Goal: Task Accomplishment & Management: Manage account settings

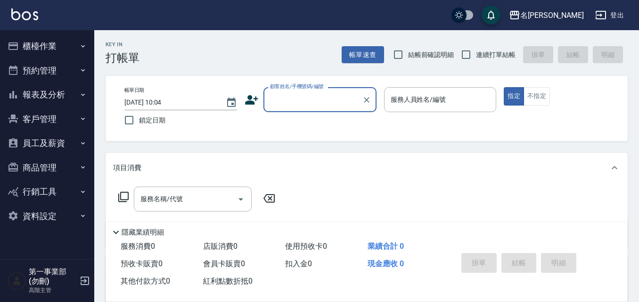
click at [468, 19] on icon "button" at bounding box center [514, 14] width 11 height 11
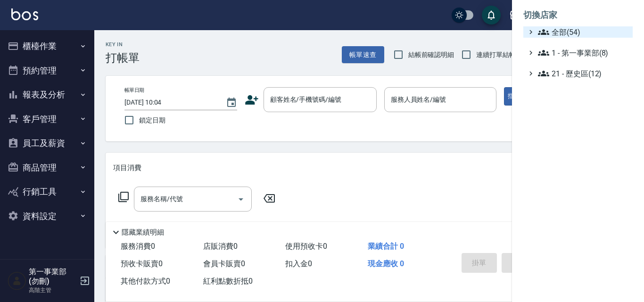
click at [468, 37] on span "全部(54)" at bounding box center [583, 31] width 91 height 11
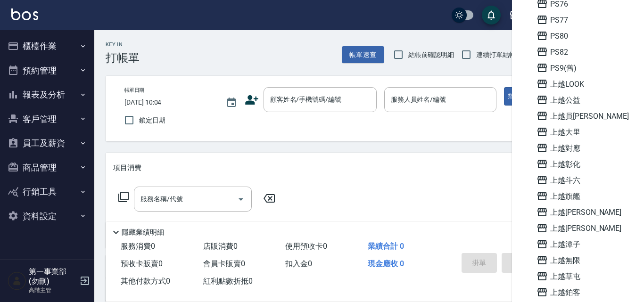
scroll to position [471, 0]
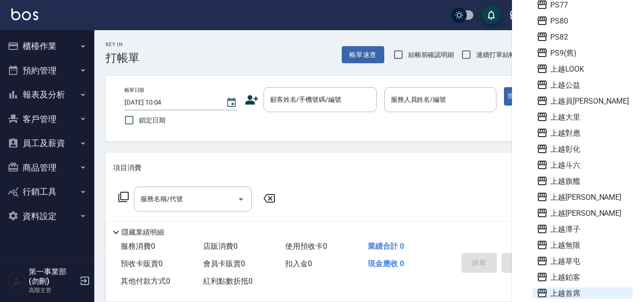
click at [468, 289] on span "上越首席" at bounding box center [582, 293] width 92 height 11
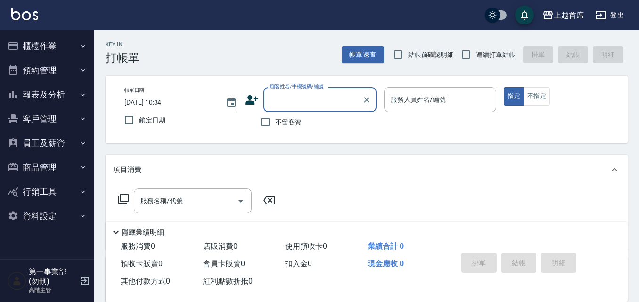
click at [74, 143] on button "員工及薪資" at bounding box center [47, 143] width 87 height 25
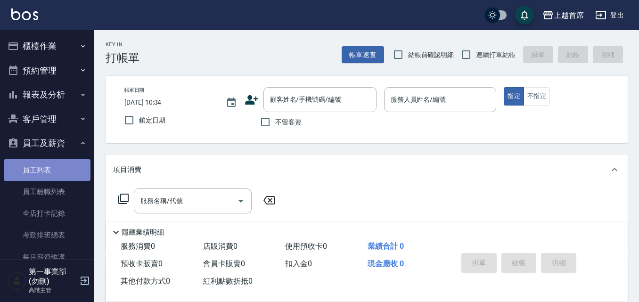
click at [60, 170] on link "員工列表" at bounding box center [47, 170] width 87 height 22
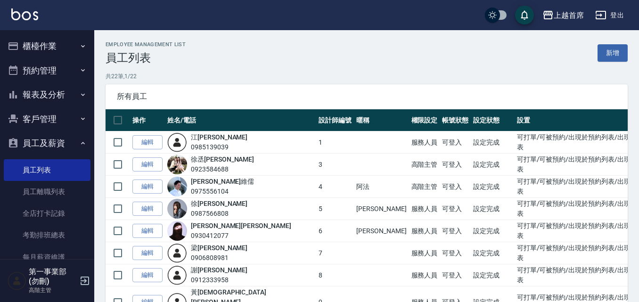
click at [268, 91] on div "所有員工" at bounding box center [367, 96] width 522 height 25
click at [66, 91] on button "報表及分析" at bounding box center [47, 94] width 87 height 25
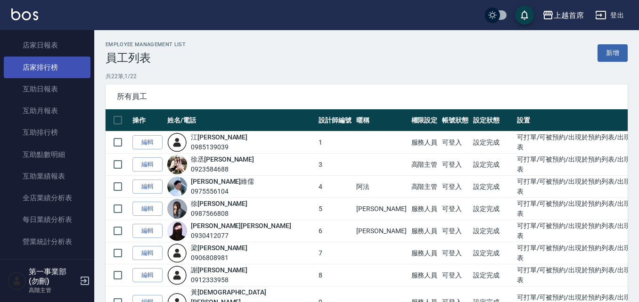
scroll to position [189, 0]
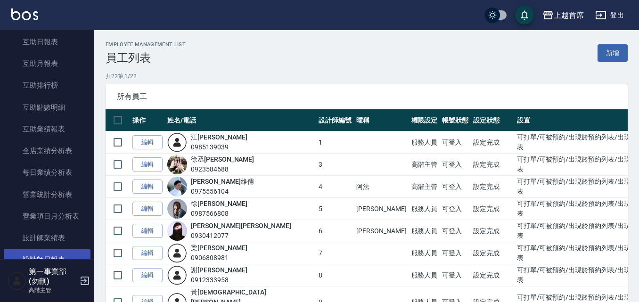
click at [56, 255] on link "設計師日報表" at bounding box center [47, 260] width 87 height 22
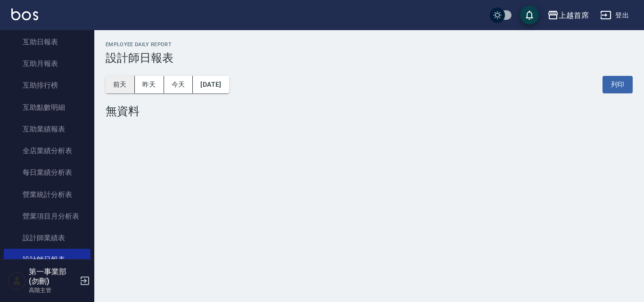
click at [127, 90] on button "前天" at bounding box center [120, 84] width 29 height 17
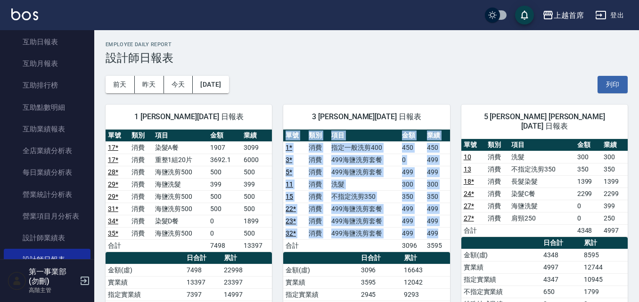
drag, startPoint x: 440, startPoint y: 233, endPoint x: 283, endPoint y: 231, distance: 157.0
click at [283, 231] on div "3 徐丞勛 09/03/2025 日報表 單號 類別 項目 金額 業績 1 * 消費 指定一般洗剪400 450 450 3 * 消費 499海鹽洗剪套餐 0…" at bounding box center [361, 282] width 178 height 378
click at [354, 230] on td "499海鹽洗剪套餐" at bounding box center [364, 233] width 71 height 12
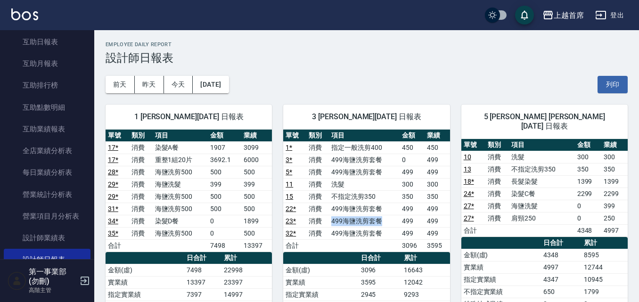
drag, startPoint x: 330, startPoint y: 220, endPoint x: 385, endPoint y: 220, distance: 54.2
click at [385, 220] on td "499海鹽洗剪套餐" at bounding box center [364, 221] width 71 height 12
click at [142, 203] on td "消費" at bounding box center [141, 209] width 24 height 12
click at [419, 86] on div "前天 昨天 今天 2025/09/03 列印" at bounding box center [367, 85] width 522 height 40
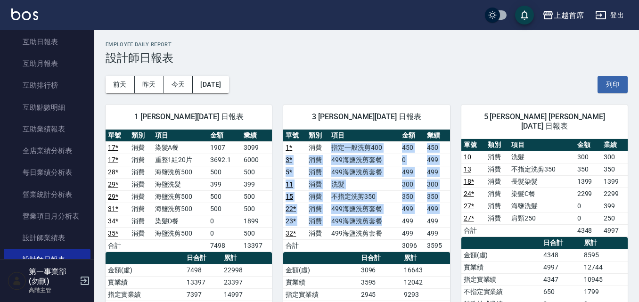
drag, startPoint x: 330, startPoint y: 148, endPoint x: 393, endPoint y: 228, distance: 101.0
click at [393, 228] on tbody "1 * 消費 指定一般洗剪400 450 450 3 * 消費 499海鹽洗剪套餐 0 499 5 * 消費 499海鹽洗剪套餐 499 499 11 消費 …" at bounding box center [366, 196] width 166 height 110
click at [392, 232] on td "499海鹽洗剪套餐" at bounding box center [364, 233] width 71 height 12
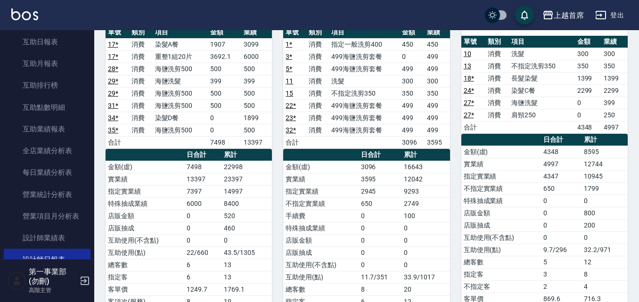
scroll to position [47, 0]
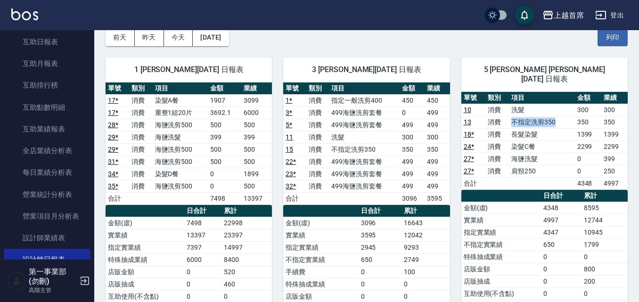
drag, startPoint x: 513, startPoint y: 110, endPoint x: 557, endPoint y: 115, distance: 43.7
click at [557, 116] on td "不指定洗剪350" at bounding box center [542, 122] width 66 height 12
drag, startPoint x: 626, startPoint y: 112, endPoint x: 509, endPoint y: 114, distance: 117.9
click at [509, 116] on tr "13 消費 不指定洗剪350 350 350" at bounding box center [544, 122] width 166 height 12
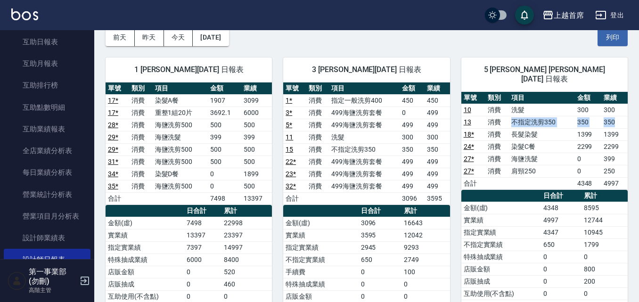
click at [509, 116] on td "消費" at bounding box center [497, 122] width 24 height 12
drag, startPoint x: 501, startPoint y: 140, endPoint x: 618, endPoint y: 136, distance: 117.4
click at [618, 140] on tr "24 * 消費 染髮C餐 2299 2299" at bounding box center [544, 146] width 166 height 12
click at [618, 140] on td "2299" at bounding box center [614, 146] width 26 height 12
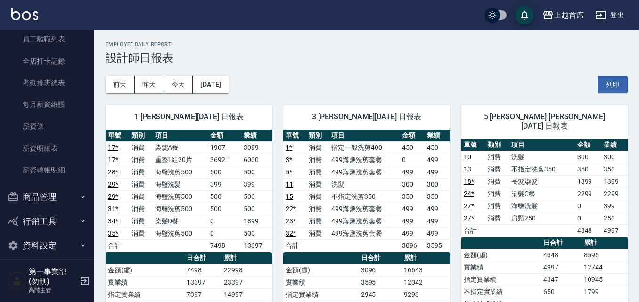
scroll to position [1084, 0]
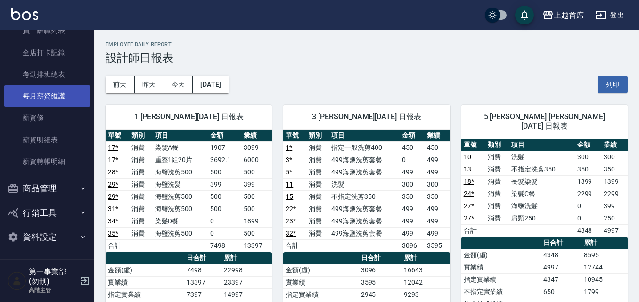
click at [65, 103] on link "每月薪資維護" at bounding box center [47, 96] width 87 height 22
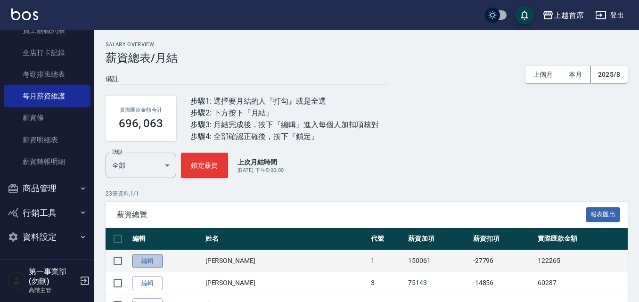
click at [155, 261] on link "編輯" at bounding box center [147, 261] width 30 height 15
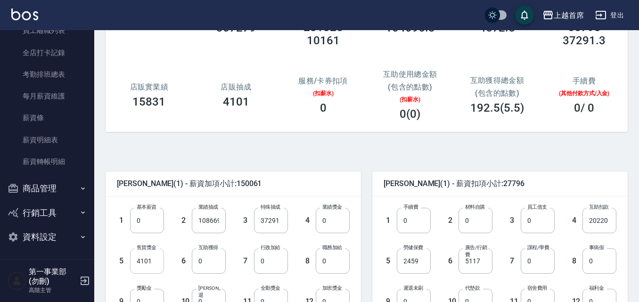
click at [150, 258] on input "4101" at bounding box center [147, 260] width 34 height 25
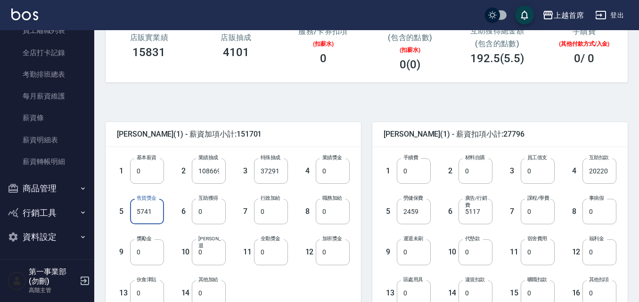
scroll to position [283, 0]
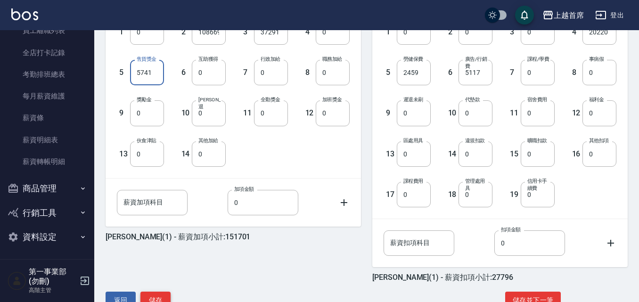
type input "5741"
click at [162, 295] on button "儲存" at bounding box center [155, 300] width 30 height 17
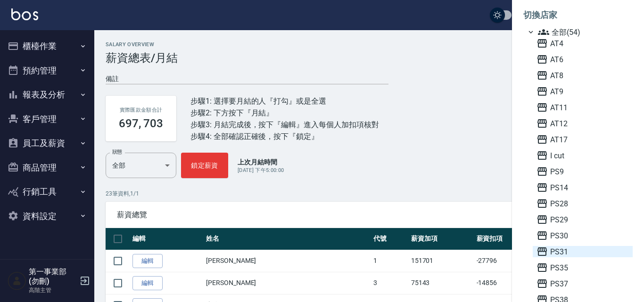
click at [564, 252] on span "PS31" at bounding box center [582, 251] width 92 height 11
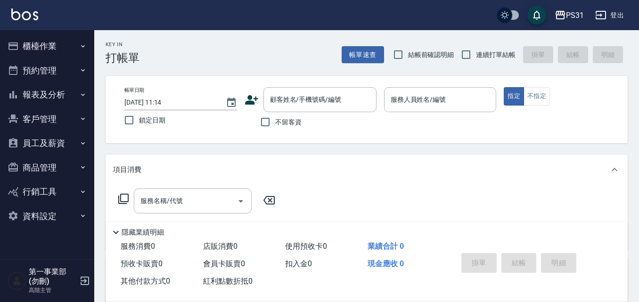
click at [44, 144] on button "員工及薪資" at bounding box center [47, 143] width 87 height 25
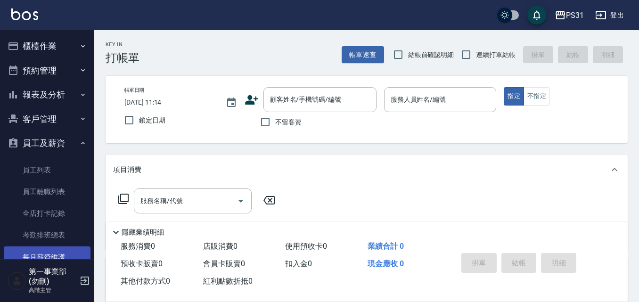
click at [50, 251] on link "每月薪資維護" at bounding box center [47, 258] width 87 height 22
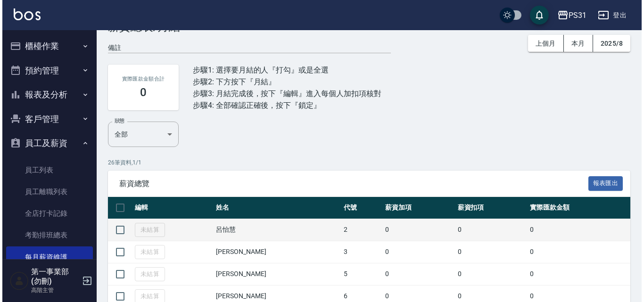
scroll to position [47, 0]
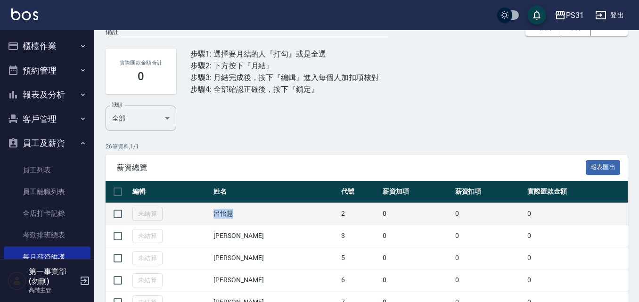
drag, startPoint x: 221, startPoint y: 215, endPoint x: 247, endPoint y: 215, distance: 25.5
click at [247, 215] on td "呂怡慧" at bounding box center [275, 214] width 128 height 22
drag, startPoint x: 567, startPoint y: 212, endPoint x: 220, endPoint y: 219, distance: 346.5
click at [220, 219] on tr "未結算 呂怡慧 2 0 0 0" at bounding box center [367, 214] width 522 height 22
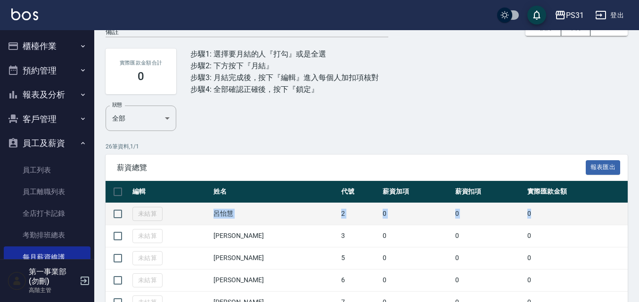
click at [225, 216] on td "呂怡慧" at bounding box center [275, 214] width 128 height 22
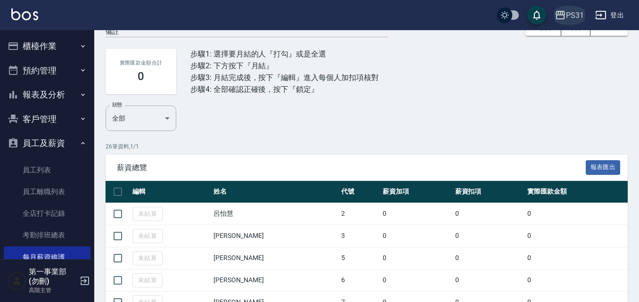
click at [564, 17] on icon "button" at bounding box center [560, 15] width 9 height 8
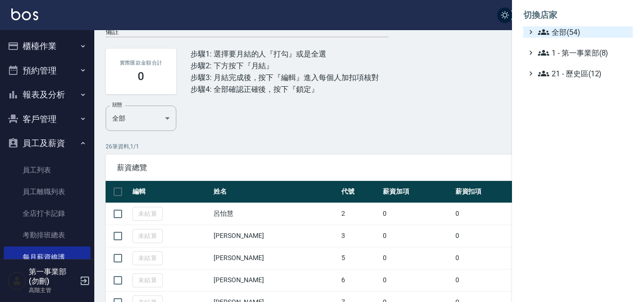
click at [562, 31] on span "全部(54)" at bounding box center [583, 31] width 91 height 11
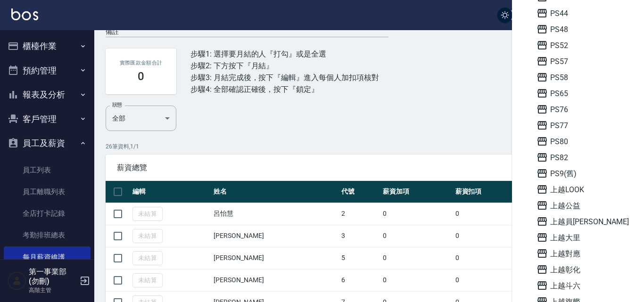
scroll to position [424, 0]
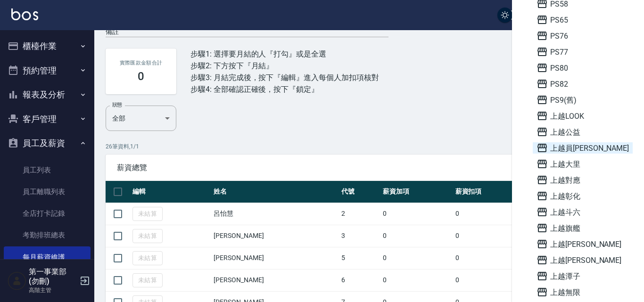
click at [577, 149] on span "上越員林" at bounding box center [582, 147] width 92 height 11
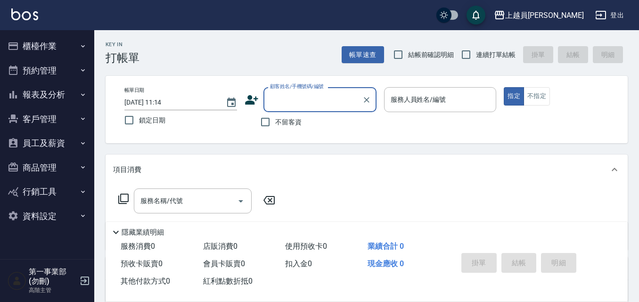
click at [65, 98] on button "報表及分析" at bounding box center [47, 94] width 87 height 25
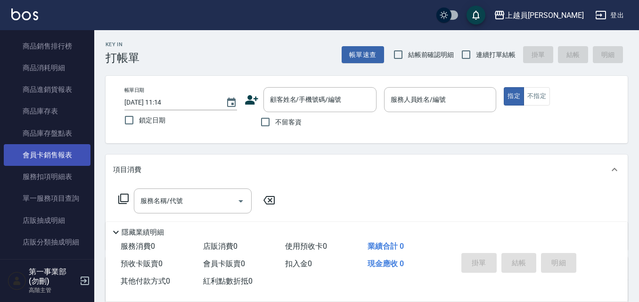
scroll to position [518, 0]
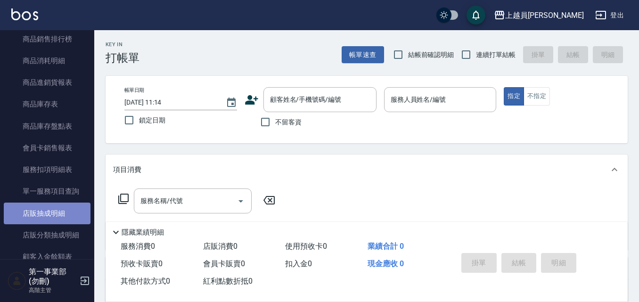
click at [67, 216] on link "店販抽成明細" at bounding box center [47, 214] width 87 height 22
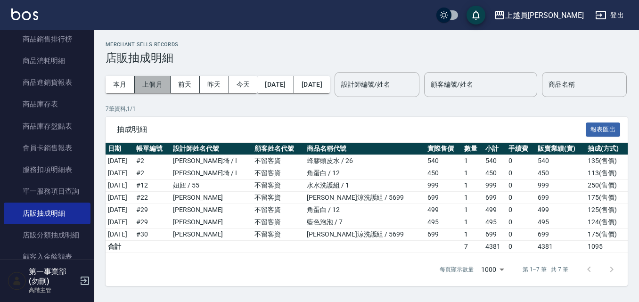
click at [164, 86] on button "上個月" at bounding box center [153, 84] width 36 height 17
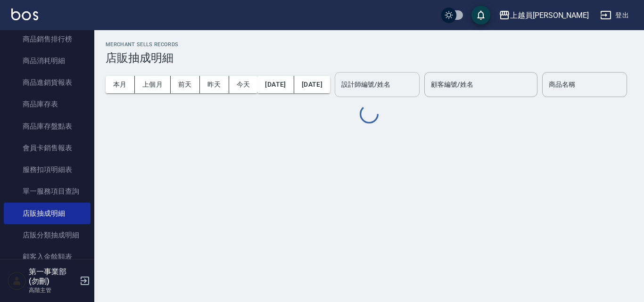
click at [411, 89] on div "設計師編號/姓名 設計師編號/姓名" at bounding box center [377, 84] width 85 height 25
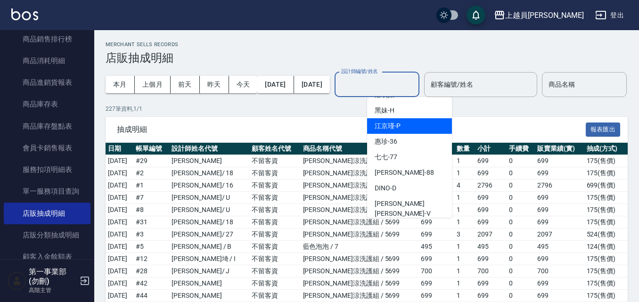
scroll to position [377, 0]
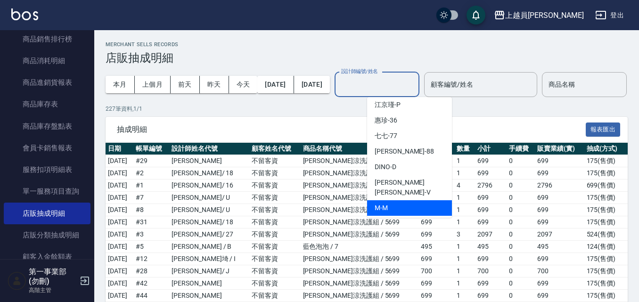
click at [403, 200] on div "M -M" at bounding box center [409, 208] width 85 height 16
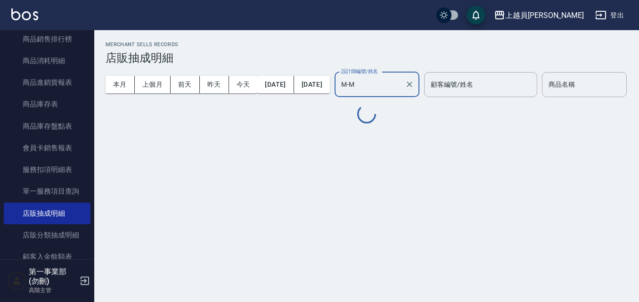
type input "M-M"
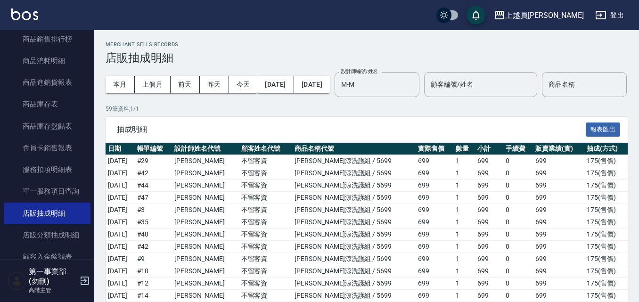
click at [231, 105] on div "本月 上個月 前天 昨天 今天 2025/08/01 2025/08/31 設計師編號/姓名 M-M 設計師編號/姓名 顧客編號/姓名 顧客編號/姓名 商品名…" at bounding box center [367, 85] width 522 height 40
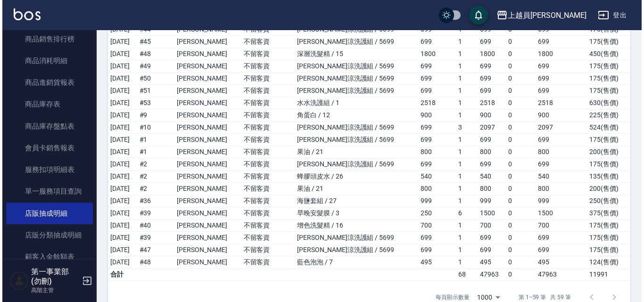
scroll to position [663, 0]
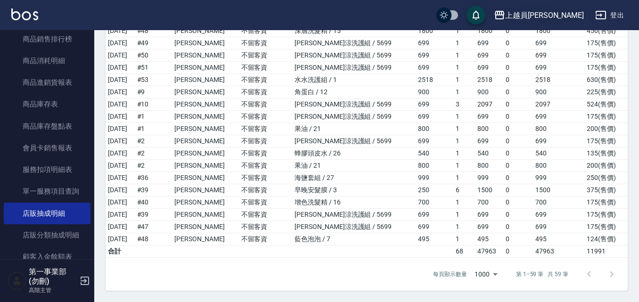
click at [569, 18] on div "上越員林" at bounding box center [544, 15] width 79 height 12
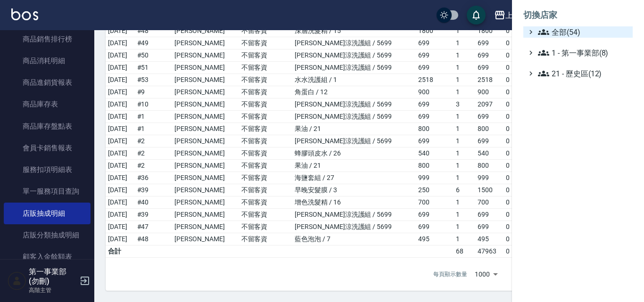
click at [571, 26] on span "全部(54)" at bounding box center [583, 31] width 91 height 11
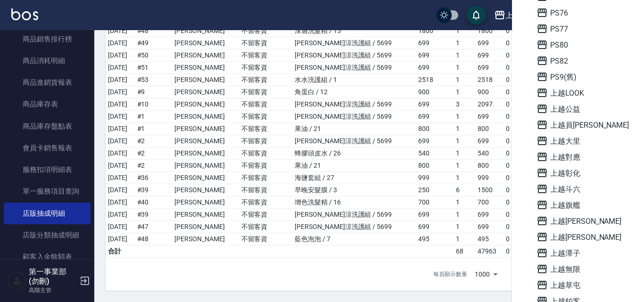
scroll to position [471, 0]
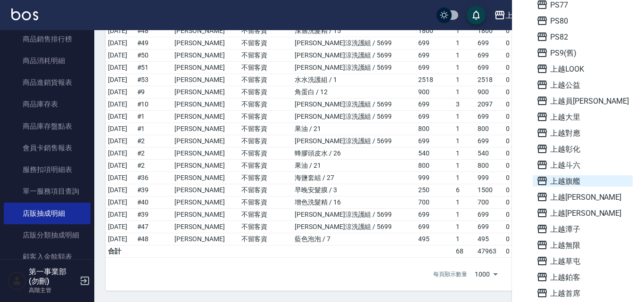
click at [568, 180] on span "上越旗艦" at bounding box center [582, 180] width 92 height 11
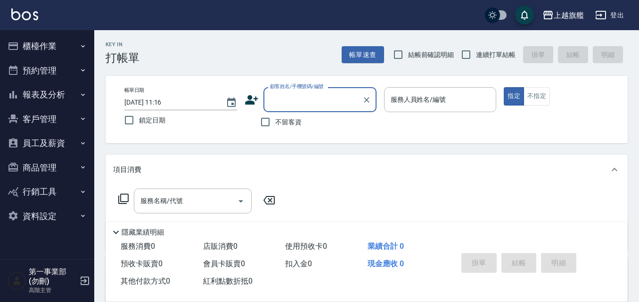
click at [71, 97] on button "報表及分析" at bounding box center [47, 94] width 87 height 25
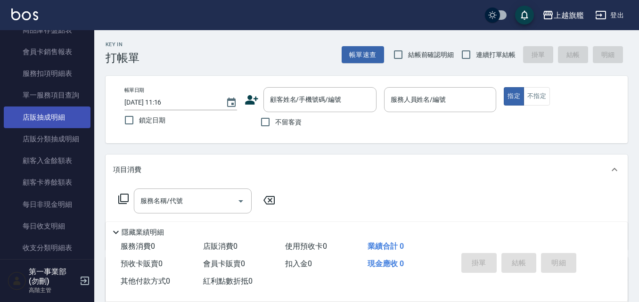
scroll to position [613, 0]
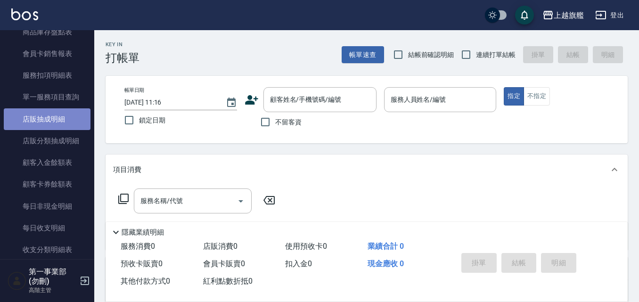
click at [60, 122] on link "店販抽成明細" at bounding box center [47, 119] width 87 height 22
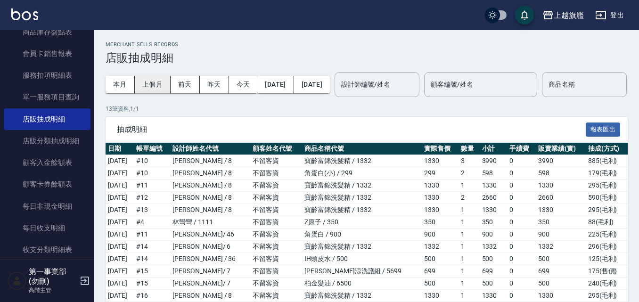
click at [152, 82] on button "上個月" at bounding box center [153, 84] width 36 height 17
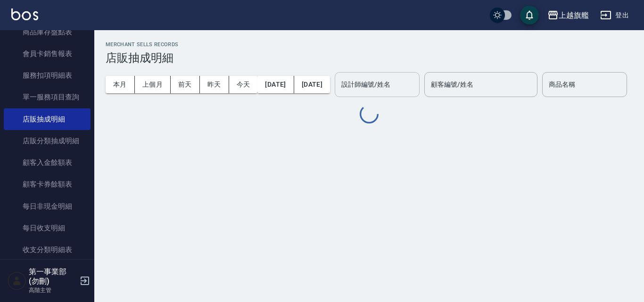
click at [415, 89] on input "設計師編號/姓名" at bounding box center [377, 84] width 76 height 16
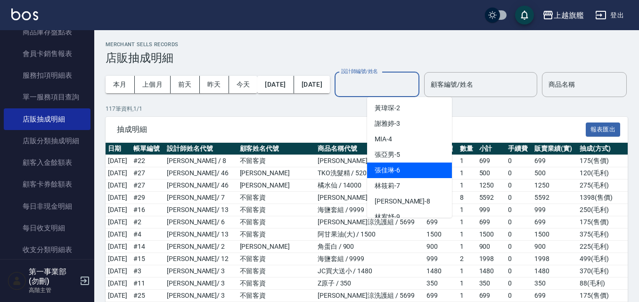
scroll to position [94, 0]
click at [401, 170] on div "林筱莉 -7" at bounding box center [409, 170] width 85 height 16
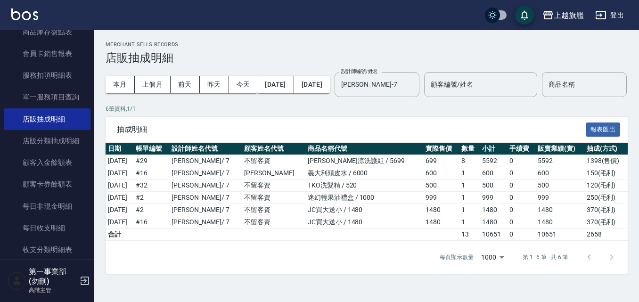
click at [516, 105] on div "本月 上個月 前天 昨天 今天 2025/08/01 2025/08/31 設計師編號/姓名 林筱莉-7 設計師編號/姓名 顧客編號/姓名 顧客編號/姓名 商…" at bounding box center [367, 85] width 522 height 40
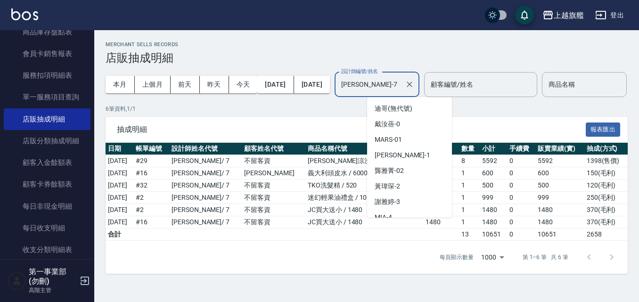
click at [401, 87] on input "林筱莉-7" at bounding box center [370, 84] width 62 height 16
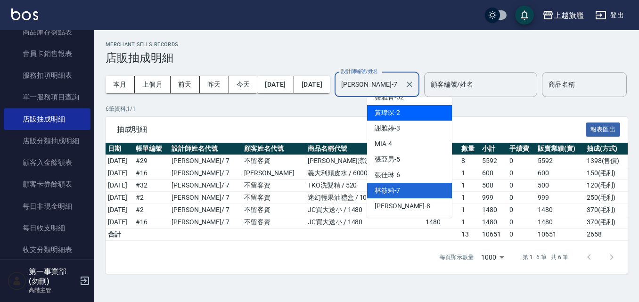
scroll to position [101, 0]
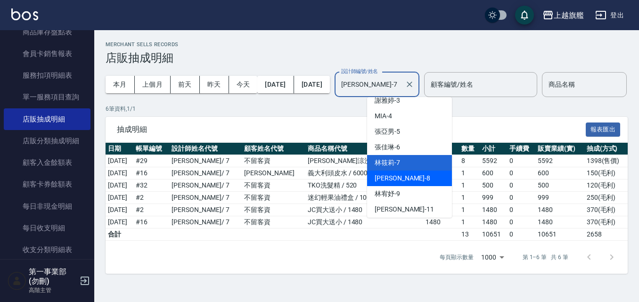
click at [411, 174] on div "周秀娟 -8" at bounding box center [409, 179] width 85 height 16
type input "周秀娟-8"
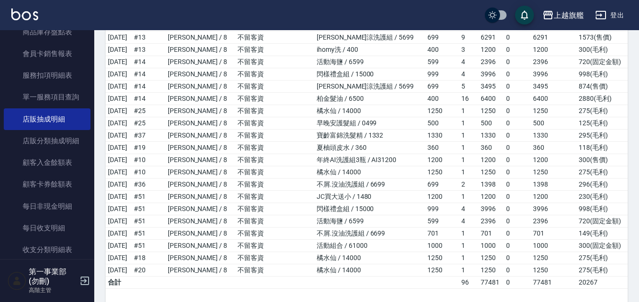
scroll to position [344, 0]
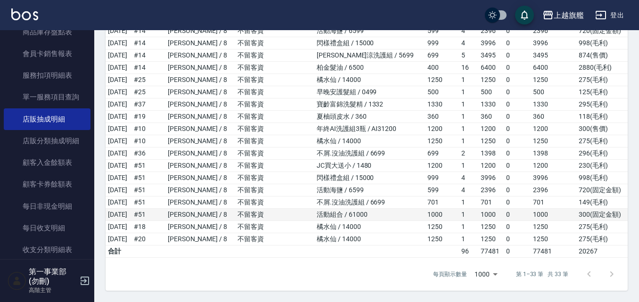
click at [118, 217] on td "2025/08/30" at bounding box center [119, 215] width 26 height 12
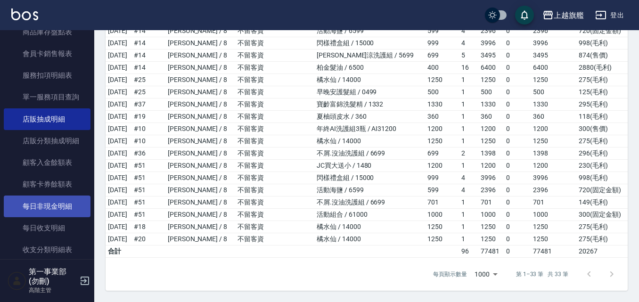
scroll to position [896, 0]
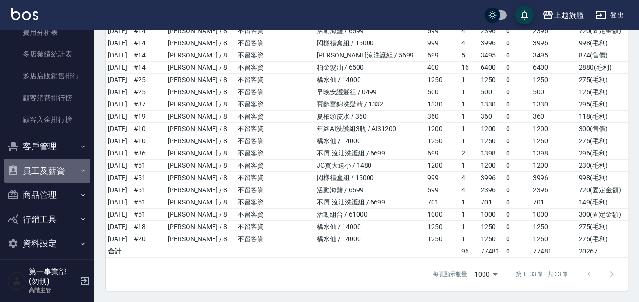
click at [55, 176] on button "員工及薪資" at bounding box center [47, 171] width 87 height 25
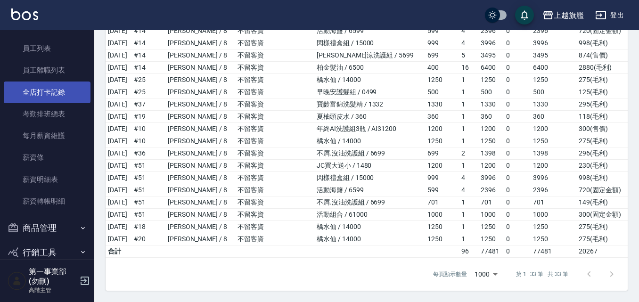
scroll to position [1084, 0]
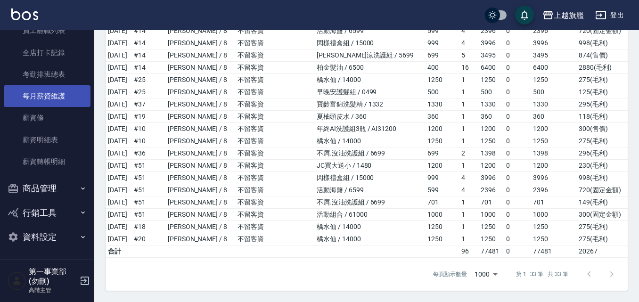
click at [52, 98] on link "每月薪資維護" at bounding box center [47, 96] width 87 height 22
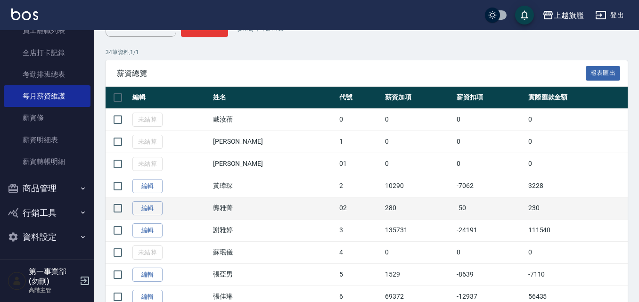
scroll to position [283, 0]
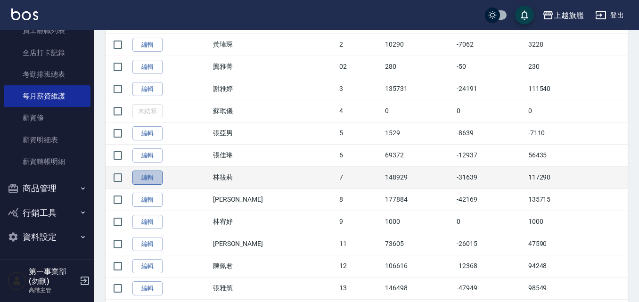
click at [148, 182] on link "編輯" at bounding box center [147, 178] width 30 height 15
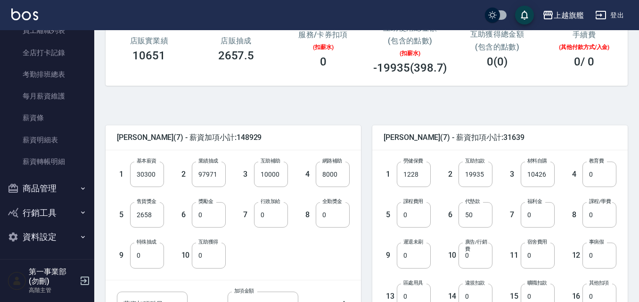
scroll to position [141, 0]
click at [111, 194] on div "5 售貨獎金 2658 售貨獎金" at bounding box center [133, 206] width 62 height 41
click at [146, 213] on input "2658" at bounding box center [147, 213] width 34 height 25
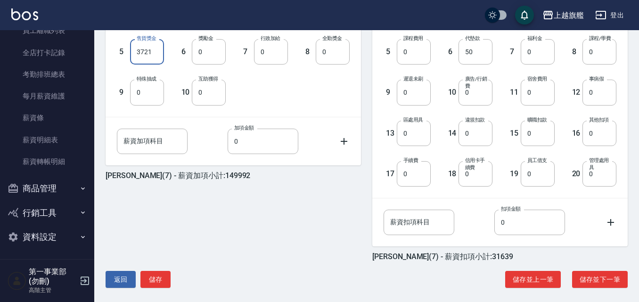
scroll to position [310, 0]
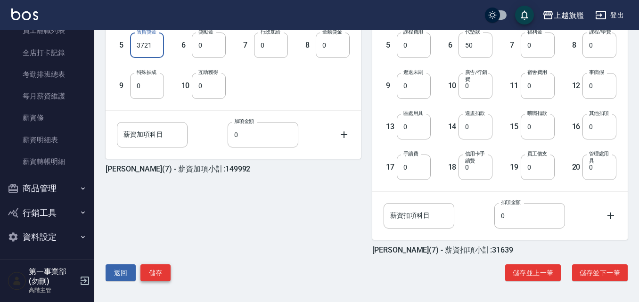
type input "3721"
click at [164, 270] on button "儲存" at bounding box center [155, 272] width 30 height 17
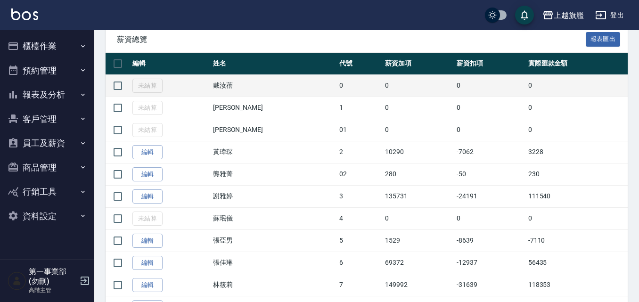
scroll to position [283, 0]
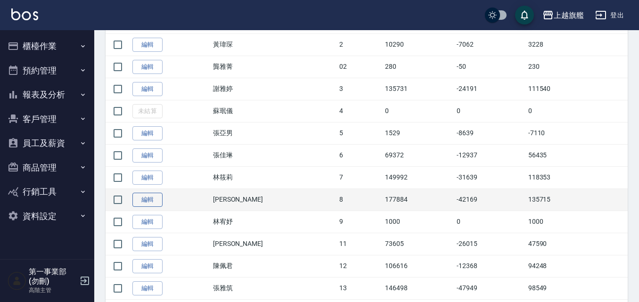
click at [146, 198] on link "編輯" at bounding box center [147, 200] width 30 height 15
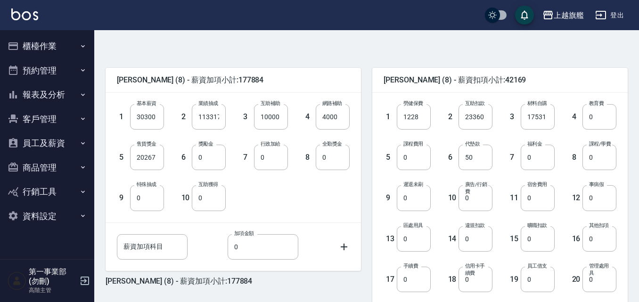
scroll to position [236, 0]
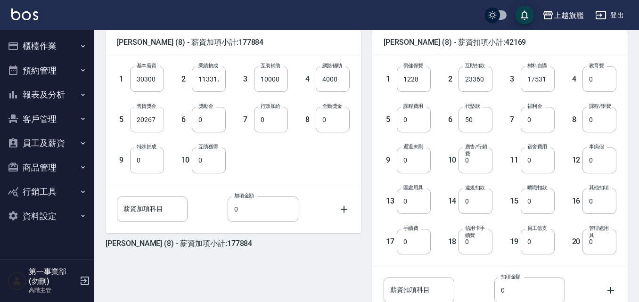
click at [151, 123] on input "20267" at bounding box center [147, 119] width 34 height 25
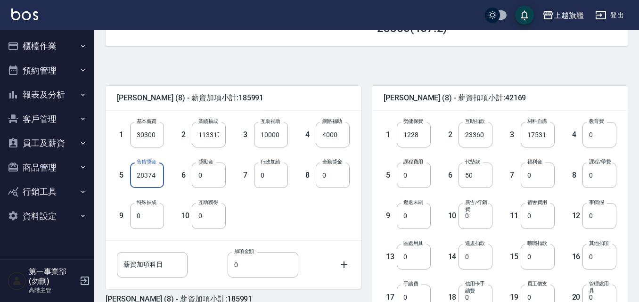
scroll to position [310, 0]
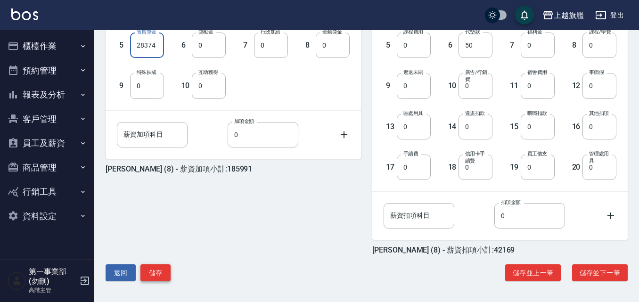
type input "28374"
click at [161, 274] on button "儲存" at bounding box center [155, 272] width 30 height 17
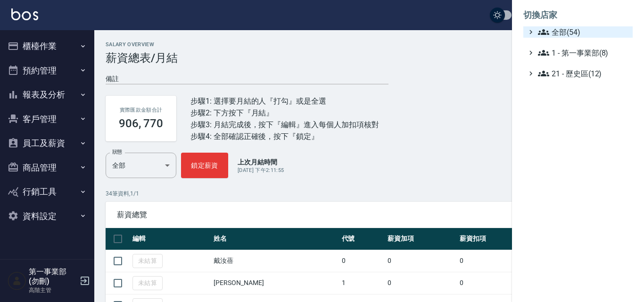
click at [577, 27] on span "全部(54)" at bounding box center [583, 31] width 91 height 11
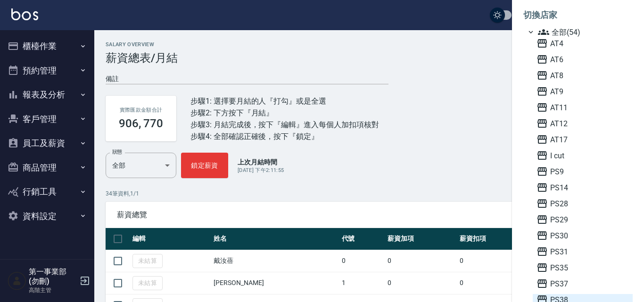
click at [562, 294] on span "PS38" at bounding box center [582, 299] width 92 height 11
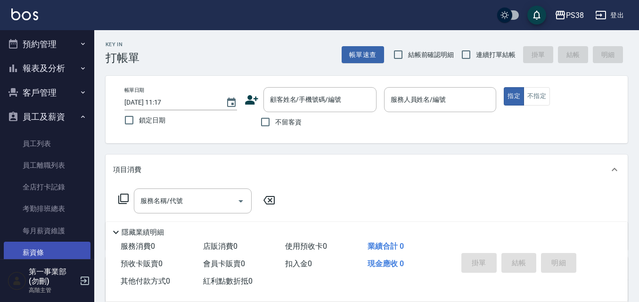
scroll to position [47, 0]
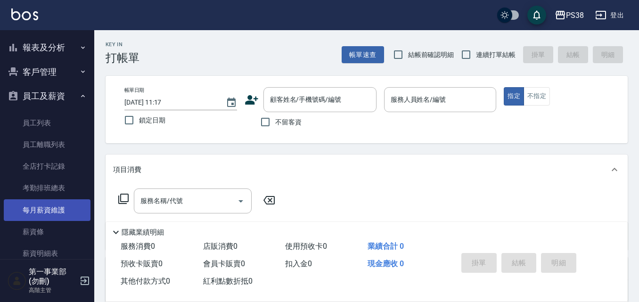
click at [52, 212] on link "每月薪資維護" at bounding box center [47, 210] width 87 height 22
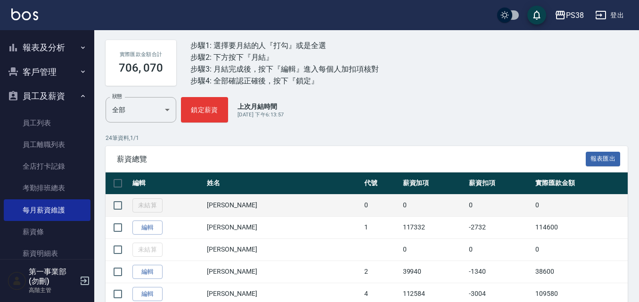
scroll to position [141, 0]
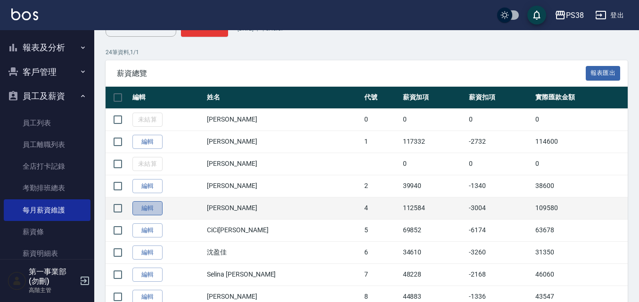
click at [158, 210] on link "編輯" at bounding box center [147, 208] width 30 height 15
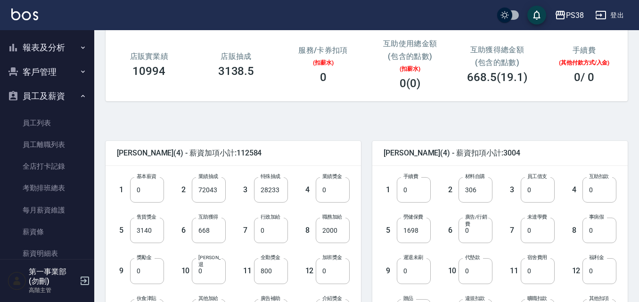
scroll to position [141, 0]
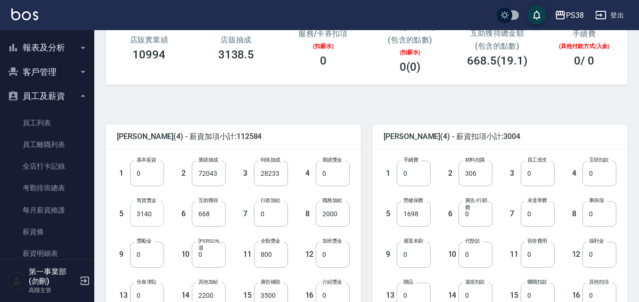
click at [156, 216] on input "3140" at bounding box center [147, 213] width 34 height 25
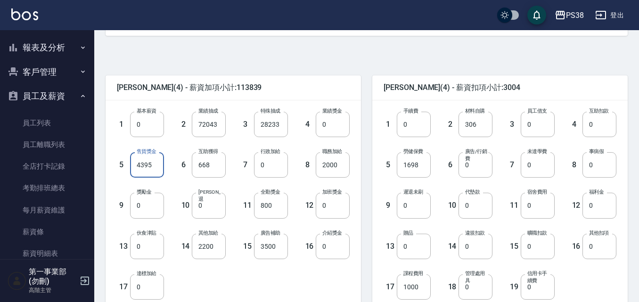
scroll to position [310, 0]
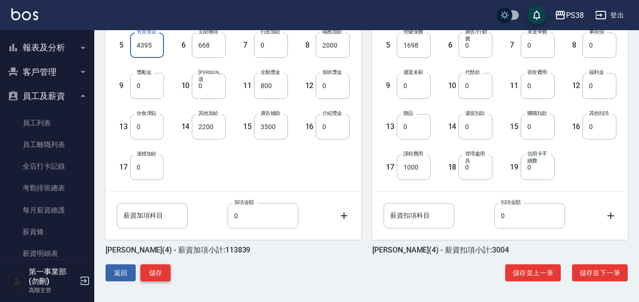
type input "4395"
click at [153, 275] on button "儲存" at bounding box center [155, 272] width 30 height 17
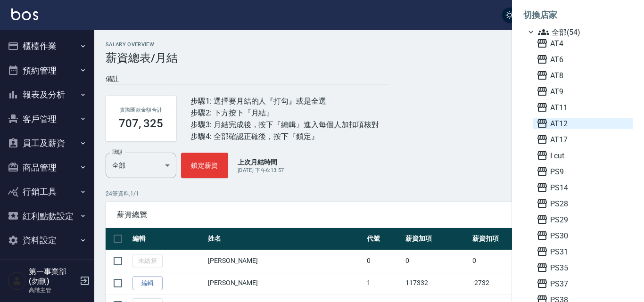
click at [566, 126] on span "AT12" at bounding box center [582, 123] width 92 height 11
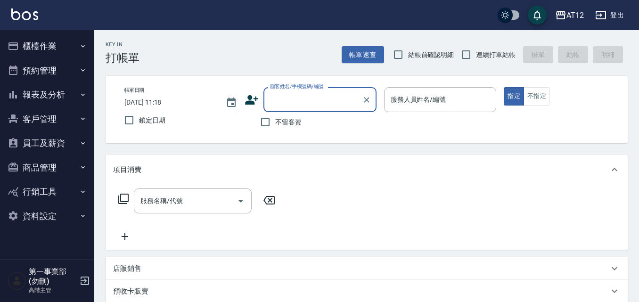
click at [62, 144] on button "員工及薪資" at bounding box center [47, 143] width 87 height 25
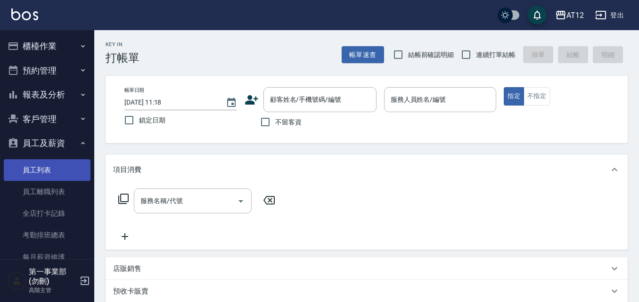
scroll to position [141, 0]
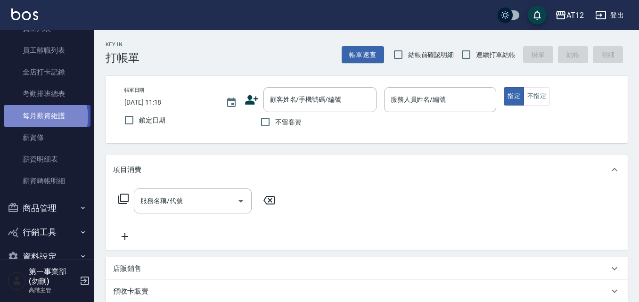
click at [41, 117] on link "每月薪資維護" at bounding box center [47, 116] width 87 height 22
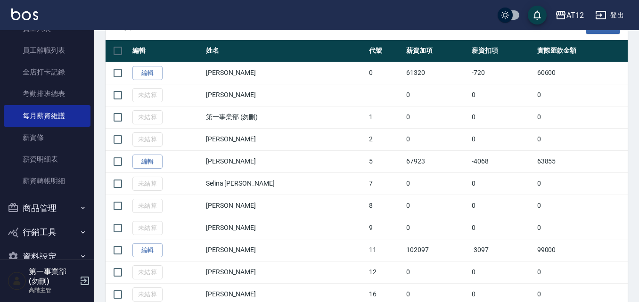
scroll to position [189, 0]
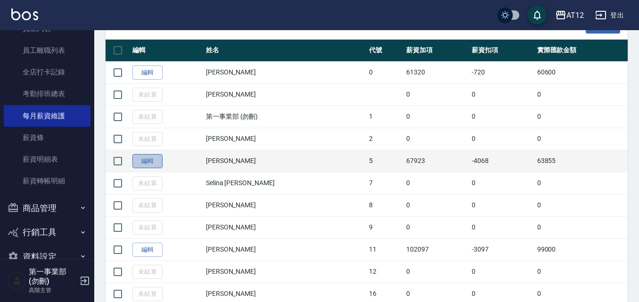
click at [151, 157] on link "編輯" at bounding box center [147, 161] width 30 height 15
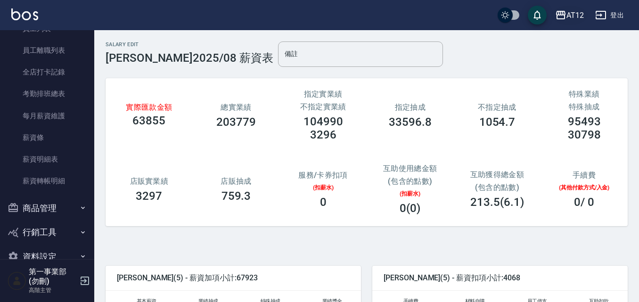
click at [564, 15] on icon "button" at bounding box center [560, 15] width 9 height 8
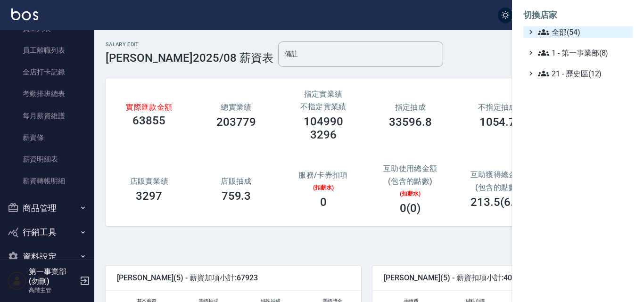
click at [568, 29] on span "全部(54)" at bounding box center [583, 31] width 91 height 11
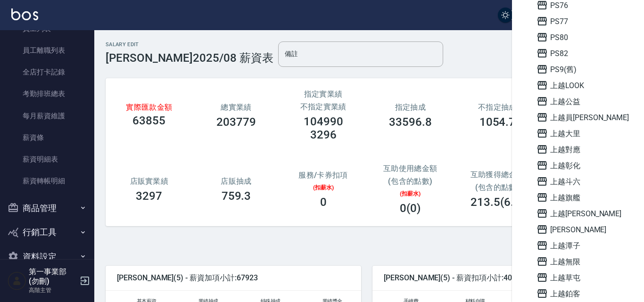
scroll to position [471, 0]
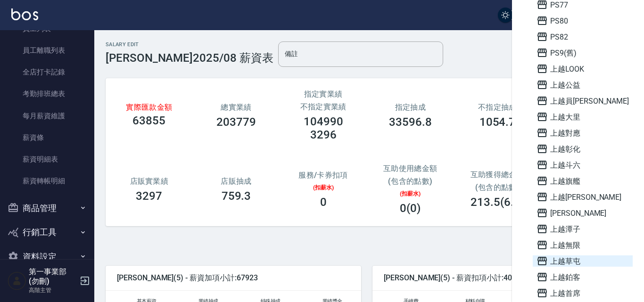
click at [562, 263] on span "上越草屯" at bounding box center [582, 260] width 92 height 11
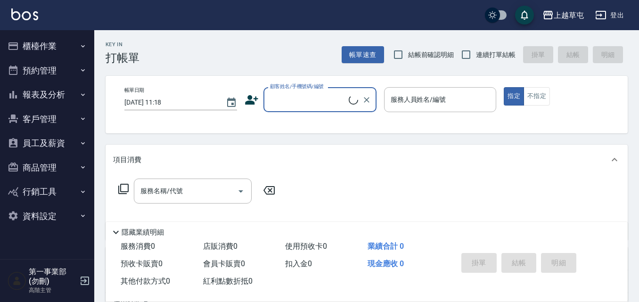
click at [69, 96] on button "報表及分析" at bounding box center [47, 94] width 87 height 25
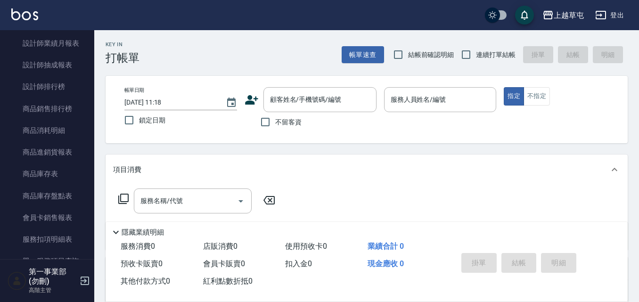
scroll to position [471, 0]
click at [69, 250] on link "店販抽成明細" at bounding box center [47, 261] width 87 height 22
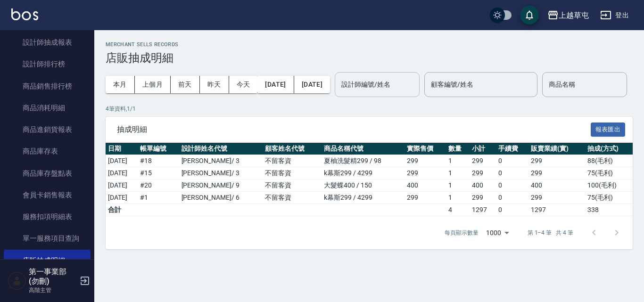
click at [412, 88] on div "設計師編號/姓名 設計師編號/姓名" at bounding box center [377, 84] width 85 height 25
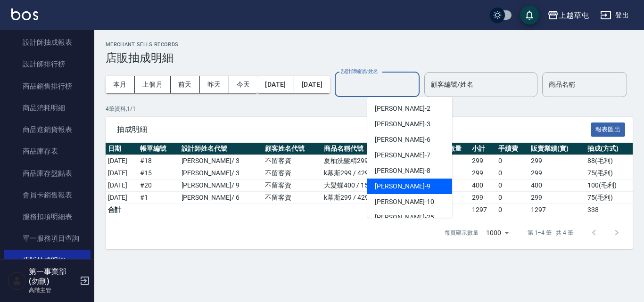
click at [396, 190] on span "[PERSON_NAME]-9" at bounding box center [403, 186] width 56 height 10
type input "[PERSON_NAME]-9"
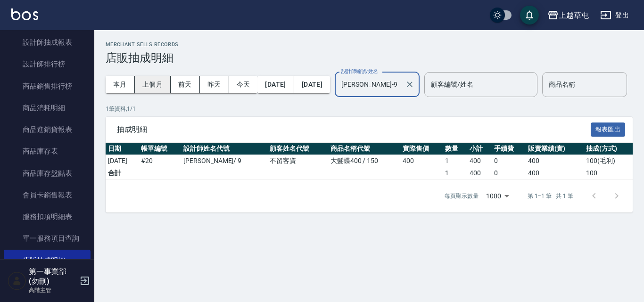
click at [148, 87] on button "上個月" at bounding box center [153, 84] width 36 height 17
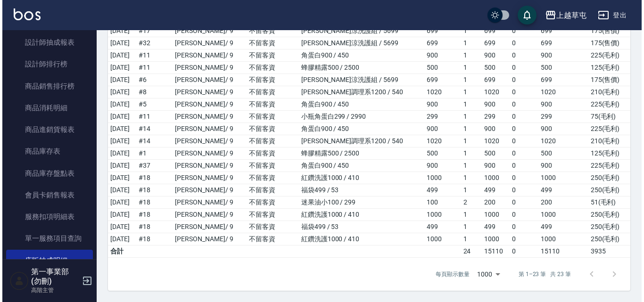
scroll to position [222, 0]
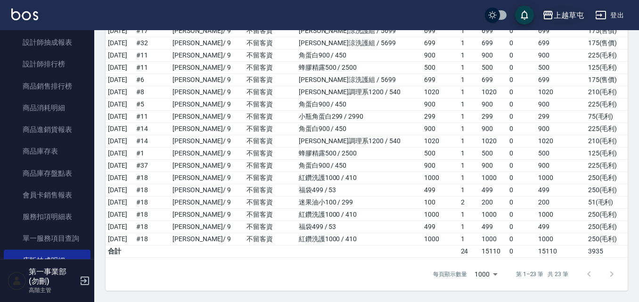
click at [559, 12] on div "上越草屯" at bounding box center [569, 15] width 30 height 12
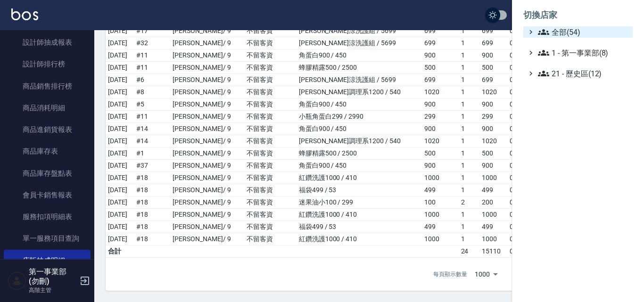
click at [566, 29] on span "全部(54)" at bounding box center [583, 31] width 91 height 11
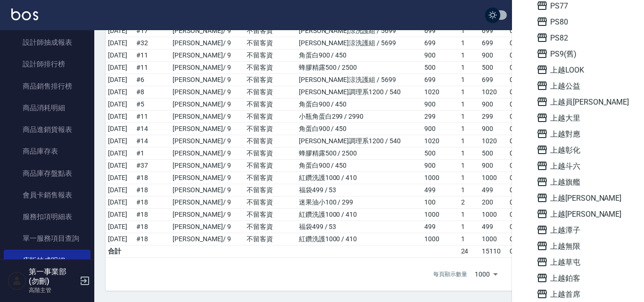
scroll to position [471, 0]
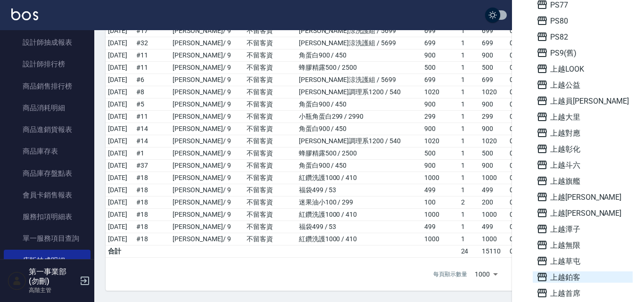
click at [578, 280] on span "上越鉑客" at bounding box center [582, 276] width 92 height 11
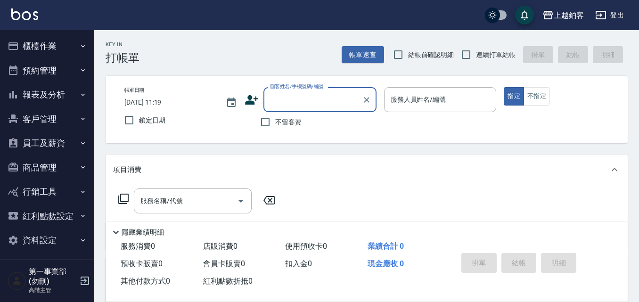
click at [72, 94] on button "報表及分析" at bounding box center [47, 94] width 87 height 25
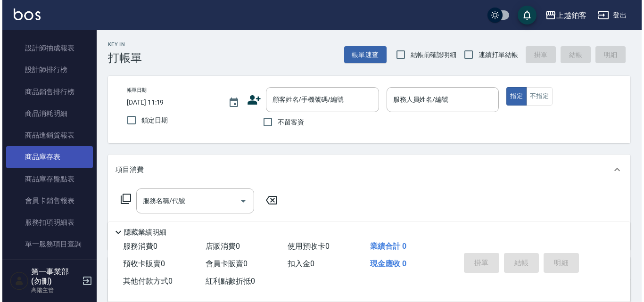
scroll to position [518, 0]
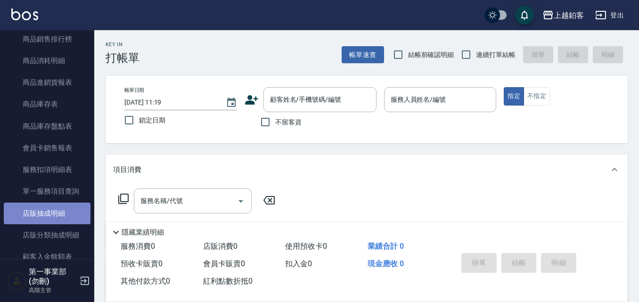
click at [61, 222] on link "店販抽成明細" at bounding box center [47, 214] width 87 height 22
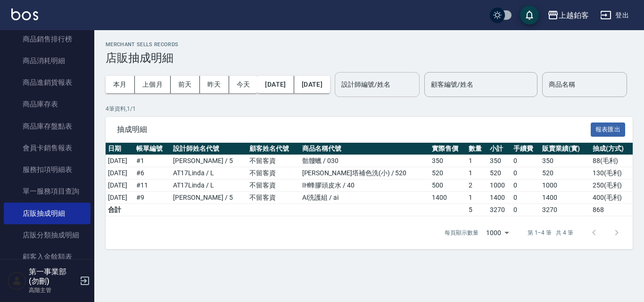
click at [398, 79] on input "設計師編號/姓名" at bounding box center [377, 84] width 76 height 16
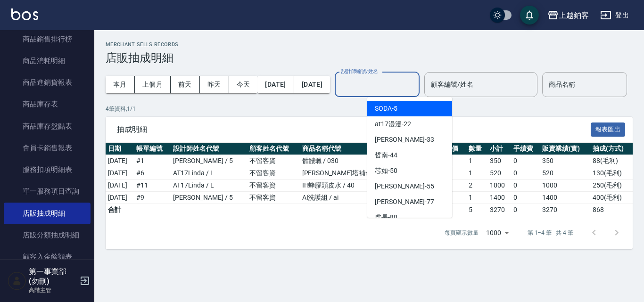
click at [397, 107] on div "SODA -5" at bounding box center [409, 109] width 85 height 16
type input "SODA-5"
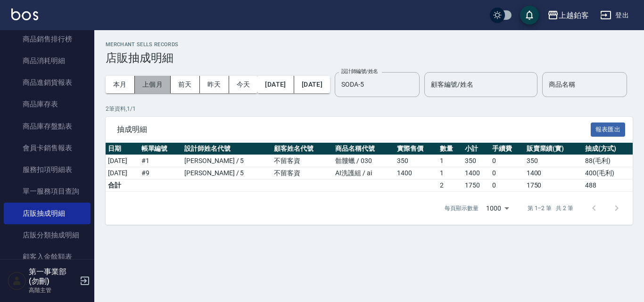
click at [159, 85] on button "上個月" at bounding box center [153, 84] width 36 height 17
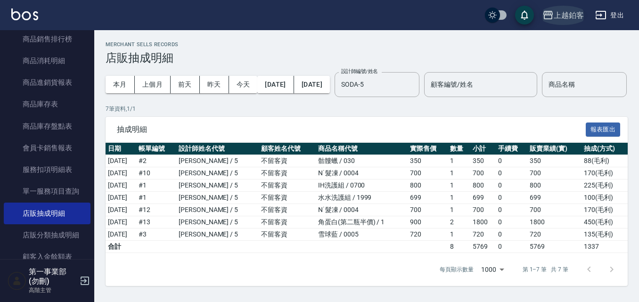
click at [563, 20] on div "上越鉑客" at bounding box center [569, 15] width 30 height 12
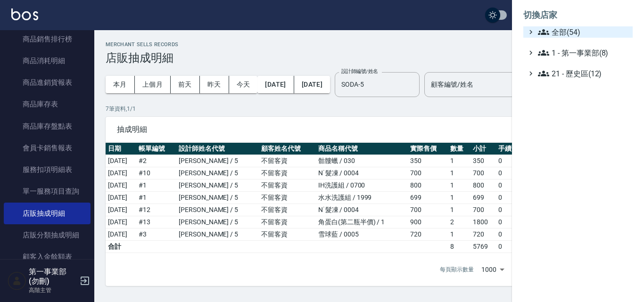
click at [565, 28] on span "全部(54)" at bounding box center [583, 31] width 91 height 11
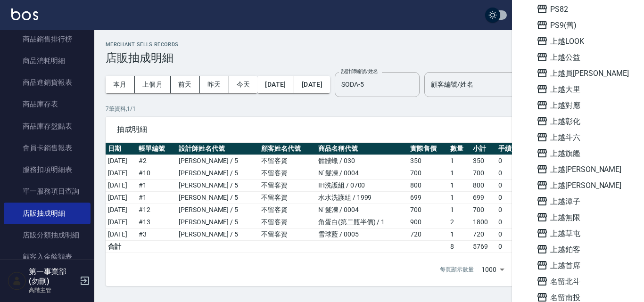
scroll to position [613, 0]
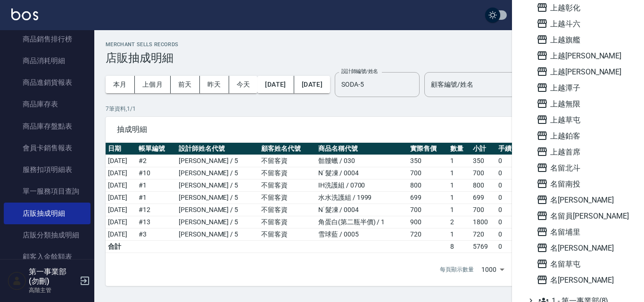
click at [588, 213] on span "名留員[PERSON_NAME]" at bounding box center [582, 215] width 92 height 11
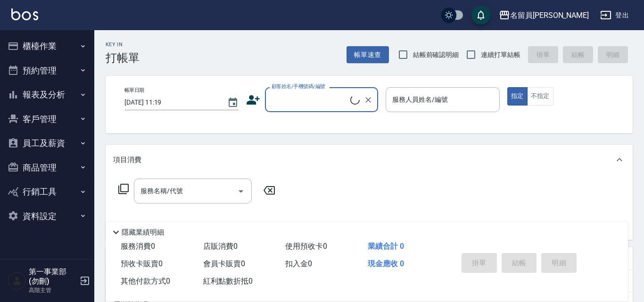
click at [50, 92] on button "報表及分析" at bounding box center [47, 94] width 87 height 25
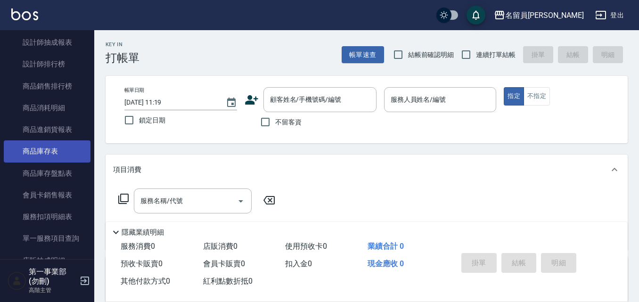
scroll to position [518, 0]
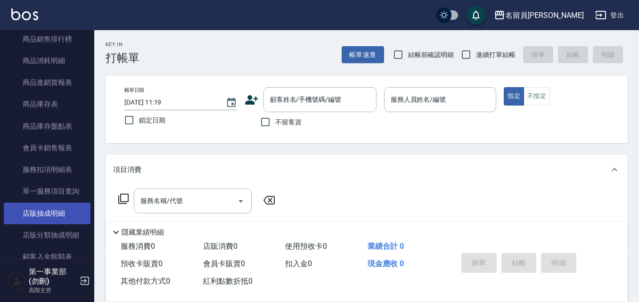
click at [63, 206] on link "店販抽成明細" at bounding box center [47, 214] width 87 height 22
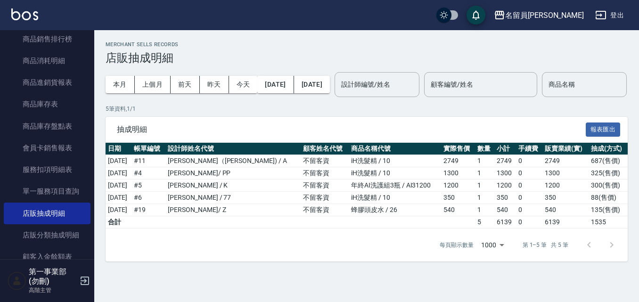
click at [542, 105] on div "本月 上個月 [DATE] [DATE] [DATE] [DATE] [DATE] 設計師編號/姓名 設計師編號/姓名 顧客編號/姓名 顧客編號/姓名 商品名…" at bounding box center [367, 85] width 522 height 40
click at [396, 86] on div "設計師編號/姓名 設計師編號/姓名" at bounding box center [377, 84] width 85 height 25
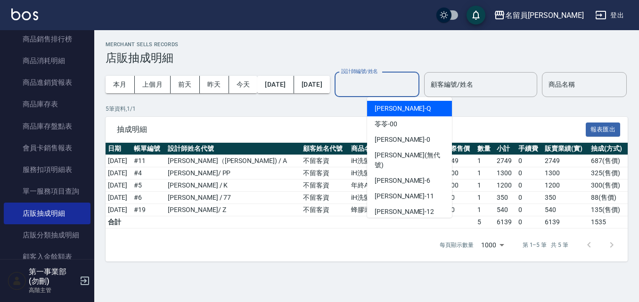
click at [400, 116] on div "[PERSON_NAME]" at bounding box center [409, 109] width 85 height 16
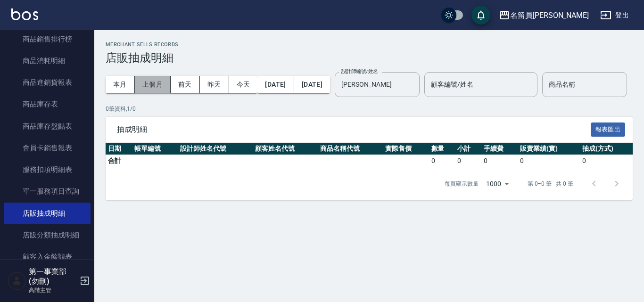
click at [164, 82] on button "上個月" at bounding box center [153, 84] width 36 height 17
click at [415, 95] on div "[PERSON_NAME] 設計師編號/姓名" at bounding box center [377, 84] width 85 height 25
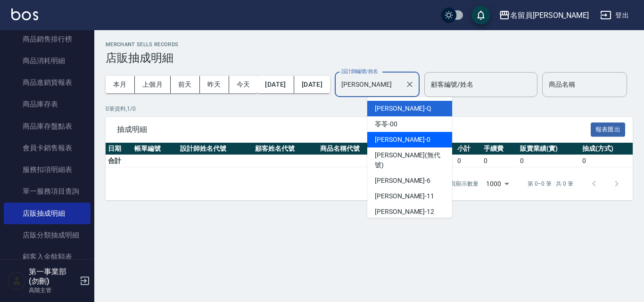
click at [404, 133] on div "[PERSON_NAME]-0" at bounding box center [409, 140] width 85 height 16
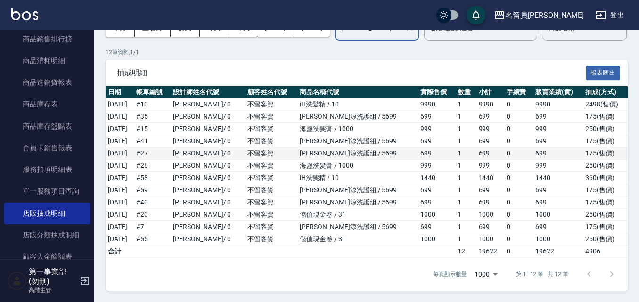
scroll to position [87, 0]
click at [492, 64] on div "抽成明細 報表匯出" at bounding box center [367, 73] width 522 height 26
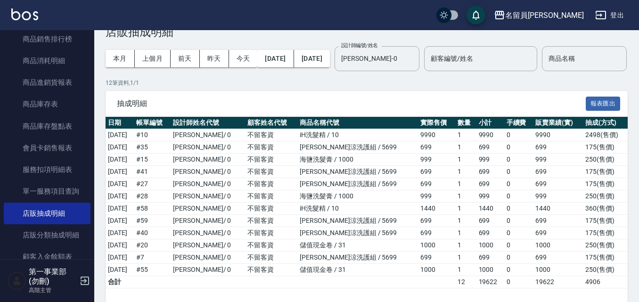
scroll to position [0, 0]
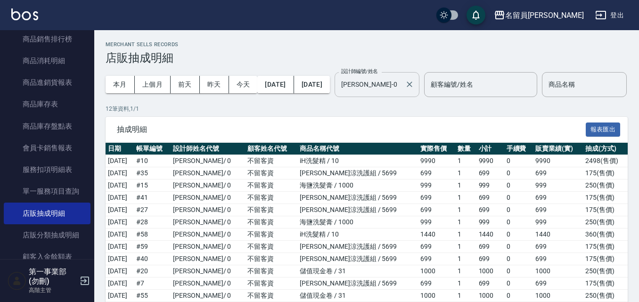
click at [399, 83] on input "[PERSON_NAME]-0" at bounding box center [370, 84] width 62 height 16
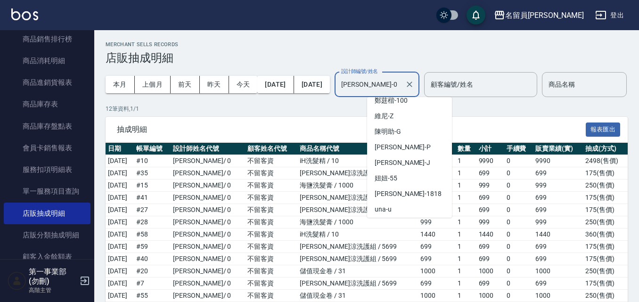
scroll to position [424, 0]
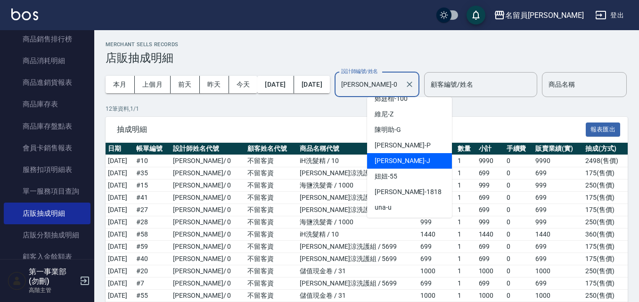
click at [408, 155] on div "[PERSON_NAME]" at bounding box center [409, 161] width 85 height 16
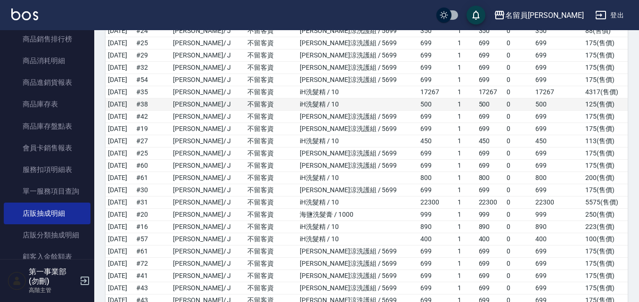
scroll to position [479, 0]
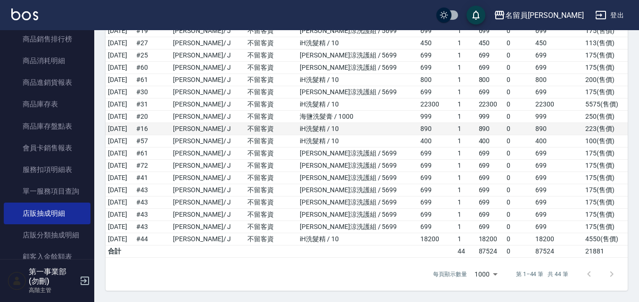
click at [486, 131] on td "890" at bounding box center [491, 129] width 28 height 12
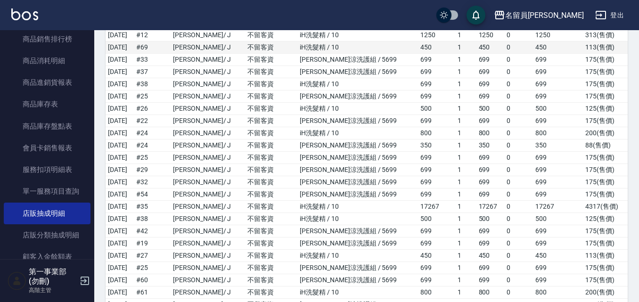
scroll to position [8, 0]
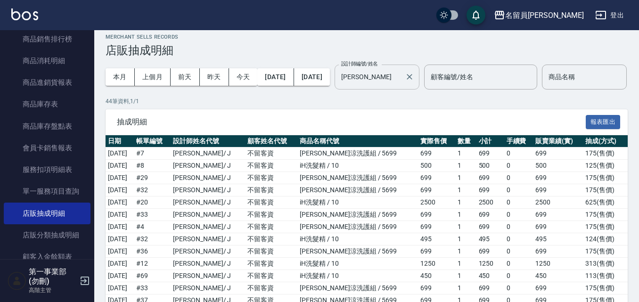
click at [401, 79] on input "[PERSON_NAME]" at bounding box center [370, 77] width 62 height 16
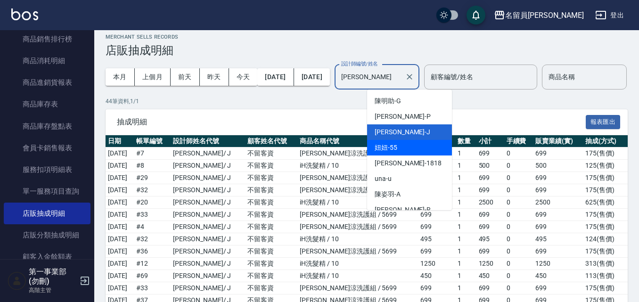
scroll to position [460, 0]
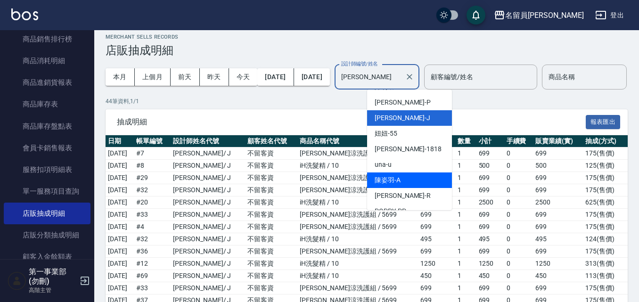
click at [399, 175] on span "[PERSON_NAME]" at bounding box center [388, 180] width 26 height 10
type input "[PERSON_NAME]"
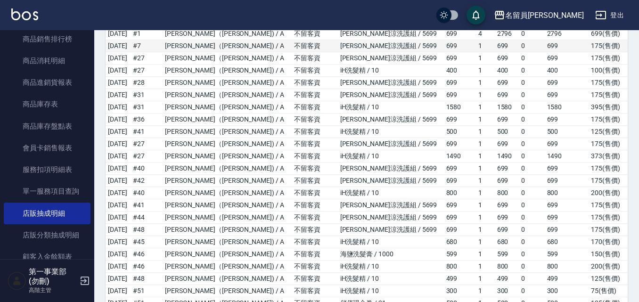
scroll to position [467, 0]
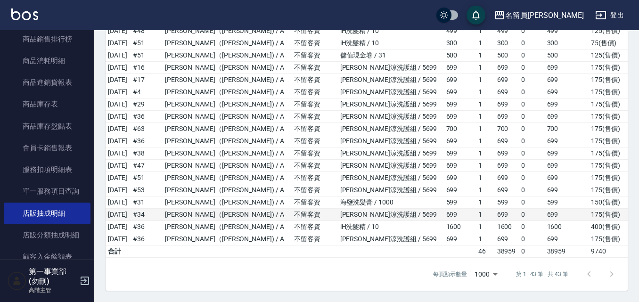
click at [519, 217] on td "0" at bounding box center [531, 215] width 25 height 12
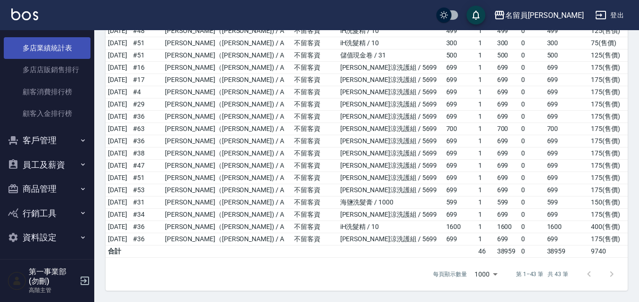
scroll to position [904, 0]
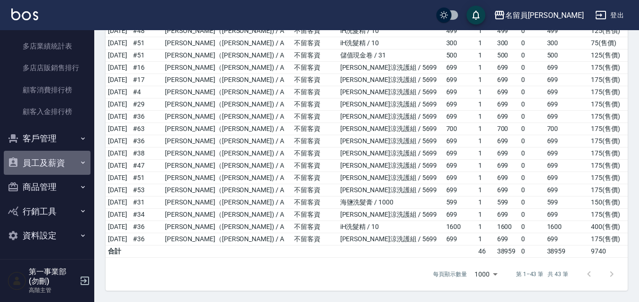
click at [55, 170] on button "員工及薪資" at bounding box center [47, 163] width 87 height 25
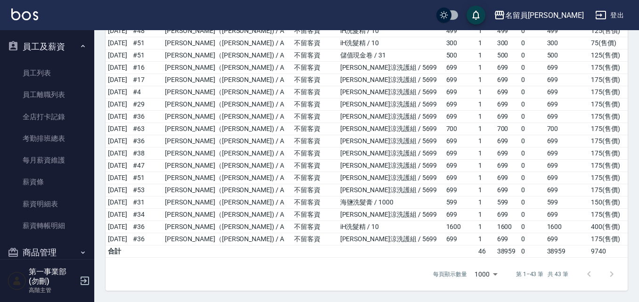
scroll to position [1045, 0]
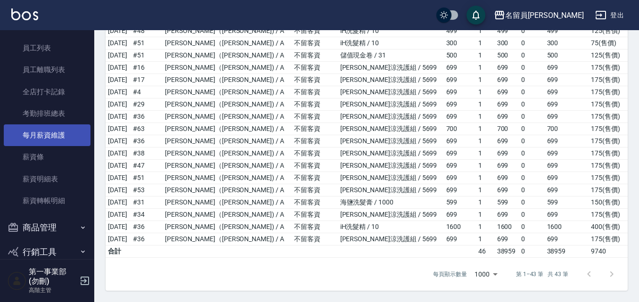
click at [62, 142] on link "每月薪資維護" at bounding box center [47, 135] width 87 height 22
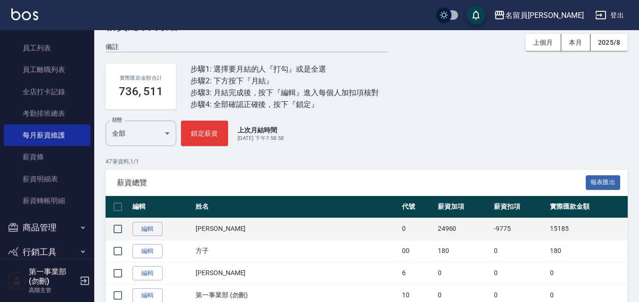
scroll to position [47, 0]
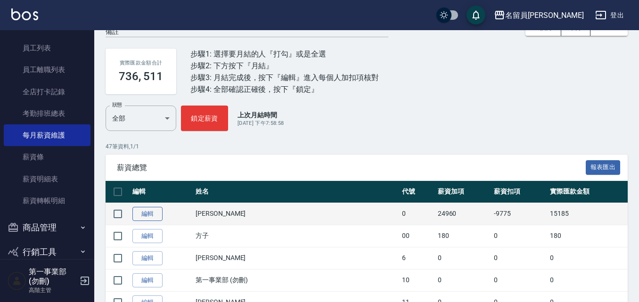
click at [144, 211] on link "編輯" at bounding box center [147, 214] width 30 height 15
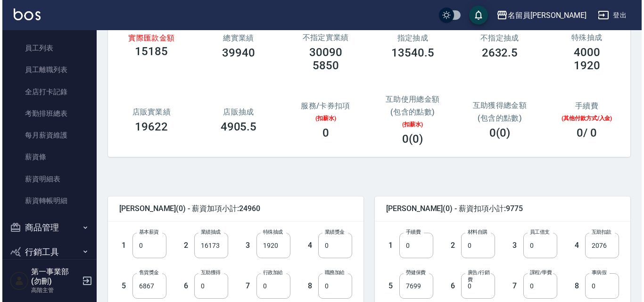
scroll to position [141, 0]
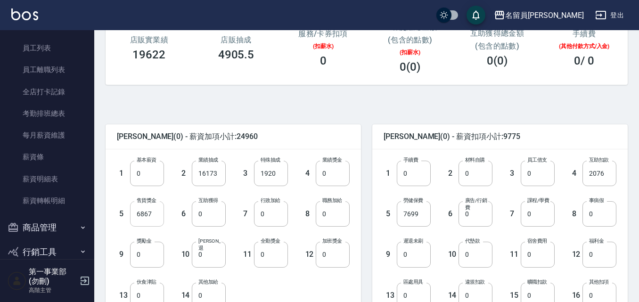
click at [149, 213] on input "6867" at bounding box center [147, 213] width 34 height 25
click at [525, 123] on div "陳惠婷 (0) - 薪資扣項小計:9775 1 手續費 0 手續費 2 材料自購 0 材料自購 3 員工借支 0 員工借支 4 互助扣款 2076 互助扣款 …" at bounding box center [494, 268] width 267 height 311
click at [576, 18] on div "名留員林中正" at bounding box center [544, 15] width 79 height 12
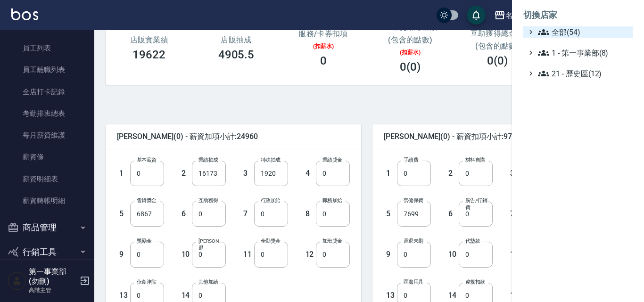
click at [567, 27] on span "全部(54)" at bounding box center [583, 31] width 91 height 11
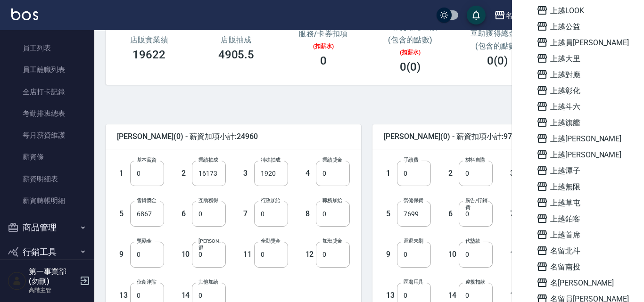
scroll to position [613, 0]
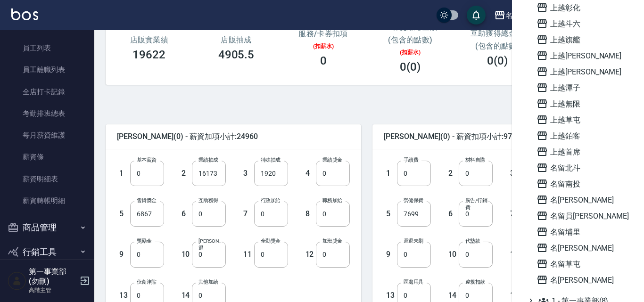
click at [559, 280] on span "名[PERSON_NAME]" at bounding box center [582, 279] width 92 height 11
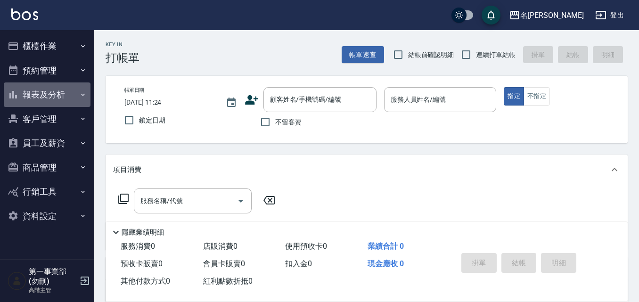
click at [48, 93] on button "報表及分析" at bounding box center [47, 94] width 87 height 25
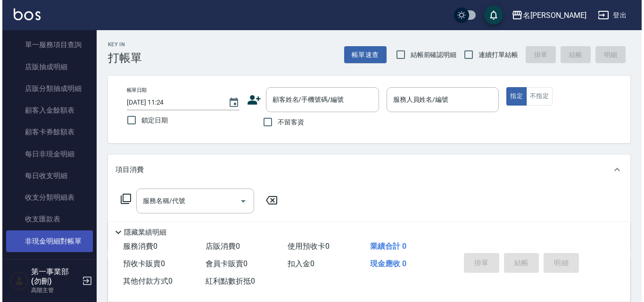
scroll to position [660, 0]
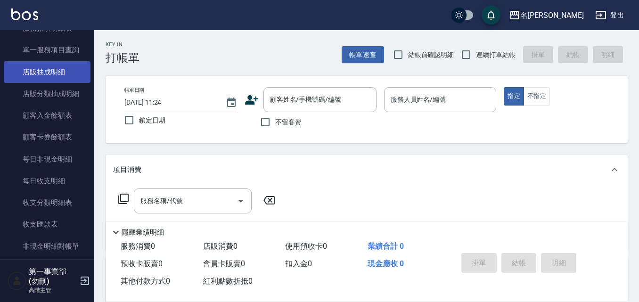
click at [63, 73] on link "店販抽成明細" at bounding box center [47, 72] width 87 height 22
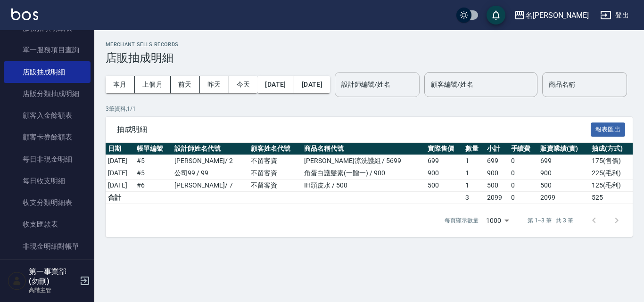
click at [401, 87] on input "設計師編號/姓名" at bounding box center [377, 84] width 76 height 16
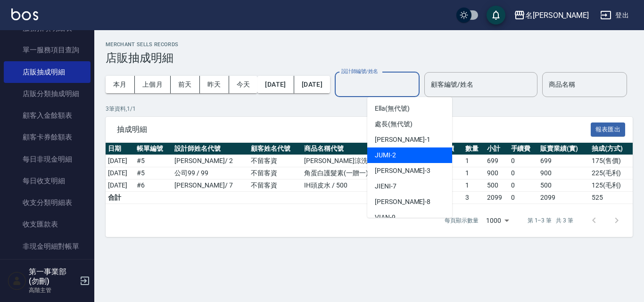
click at [394, 158] on span "JUMI -2" at bounding box center [385, 155] width 21 height 10
type input "JUMI-2"
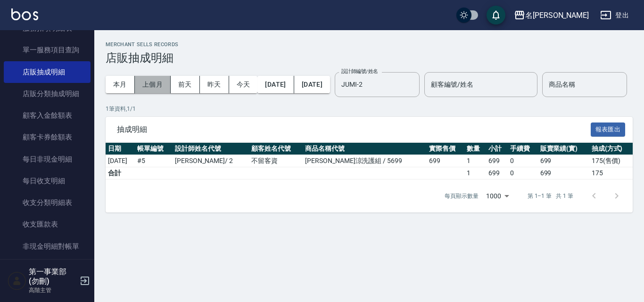
click at [157, 87] on button "上個月" at bounding box center [153, 84] width 36 height 17
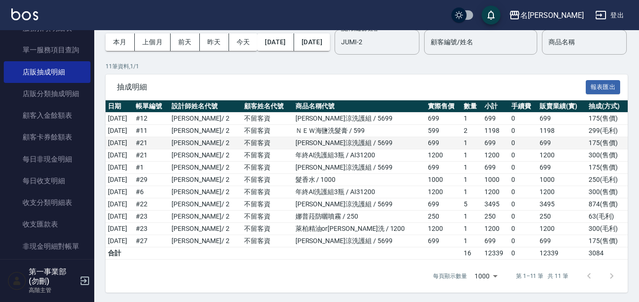
scroll to position [74, 0]
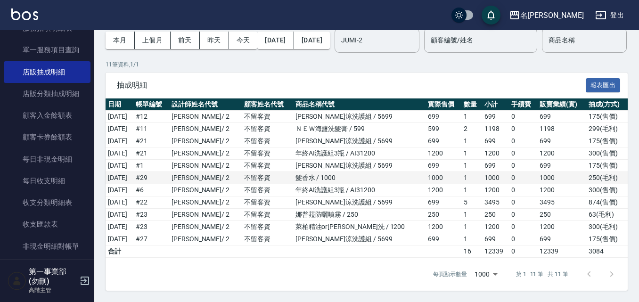
click at [112, 176] on td "2025/08/22" at bounding box center [120, 178] width 28 height 12
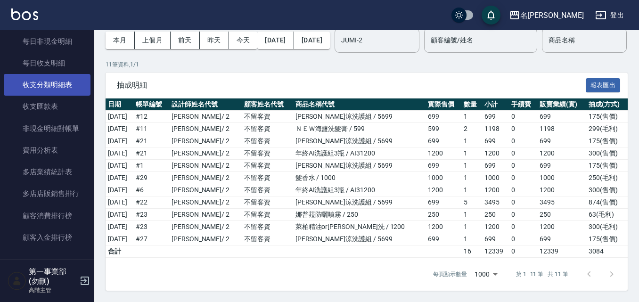
scroll to position [904, 0]
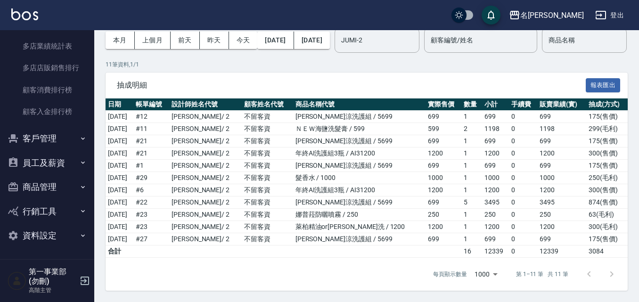
click at [79, 166] on icon "button" at bounding box center [83, 163] width 8 height 8
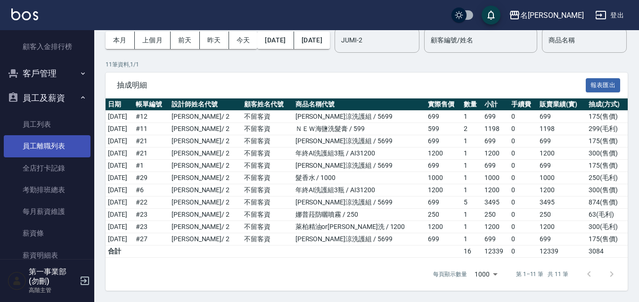
scroll to position [1086, 0]
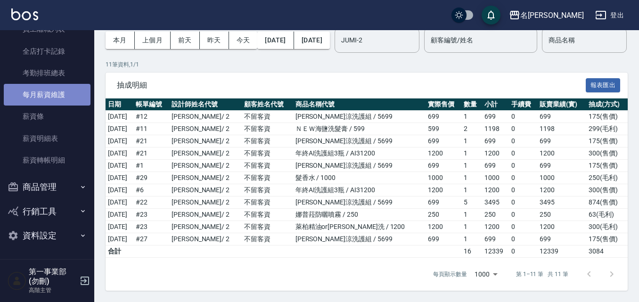
click at [60, 91] on link "每月薪資維護" at bounding box center [47, 95] width 87 height 22
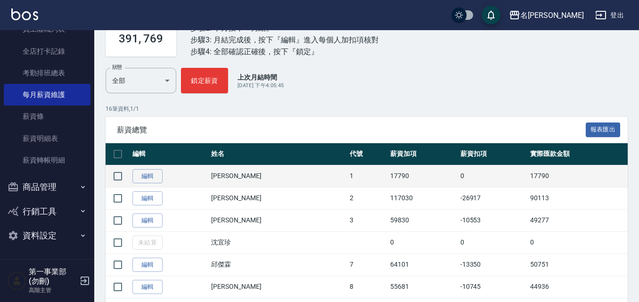
scroll to position [141, 0]
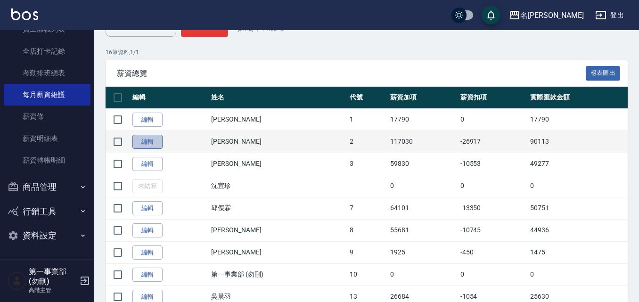
click at [152, 136] on link "編輯" at bounding box center [147, 142] width 30 height 15
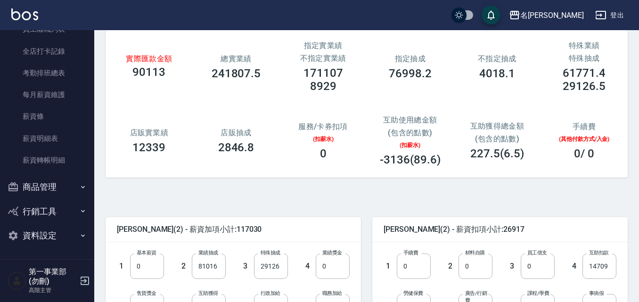
scroll to position [141, 0]
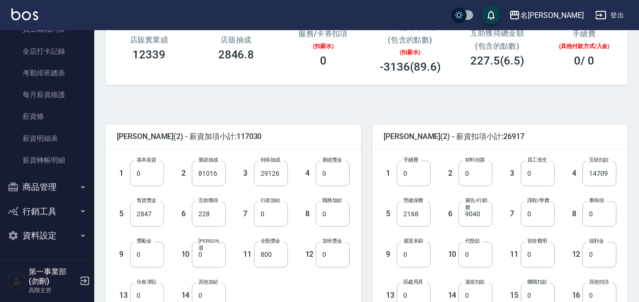
click at [106, 89] on div "實際匯款金額 90113 總實業績 241807.5 指定實業績 不指定實業績 171107 8929 指定抽成 76998.2 不指定抽成 4018.1 特…" at bounding box center [363, 7] width 530 height 178
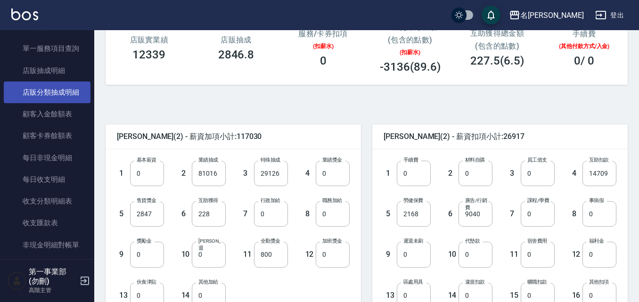
scroll to position [614, 0]
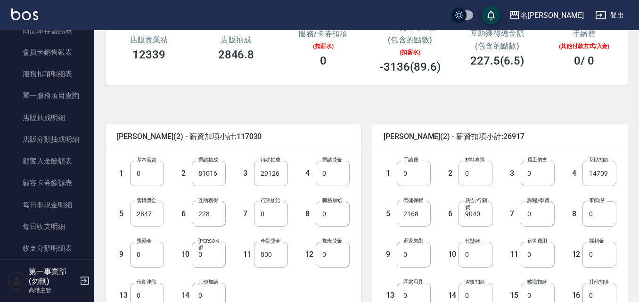
click at [151, 218] on input "2847" at bounding box center [147, 213] width 34 height 25
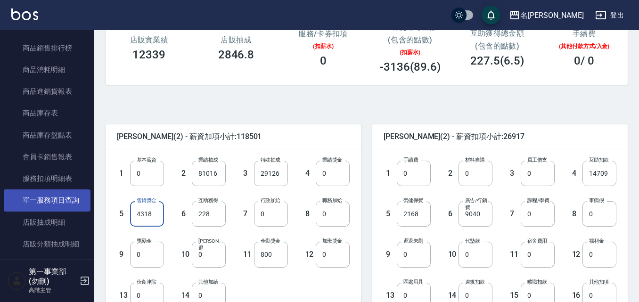
scroll to position [378, 0]
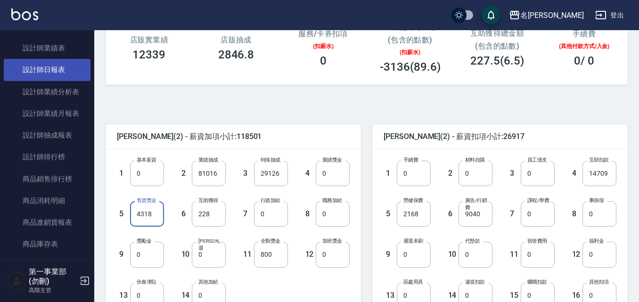
type input "4318"
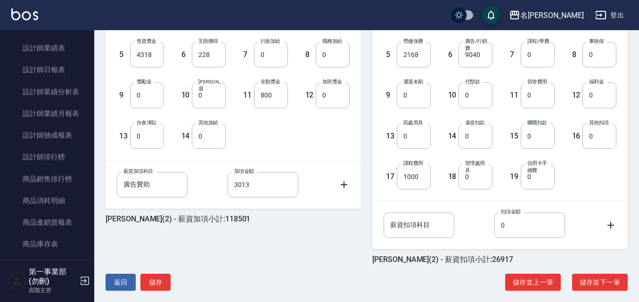
scroll to position [310, 0]
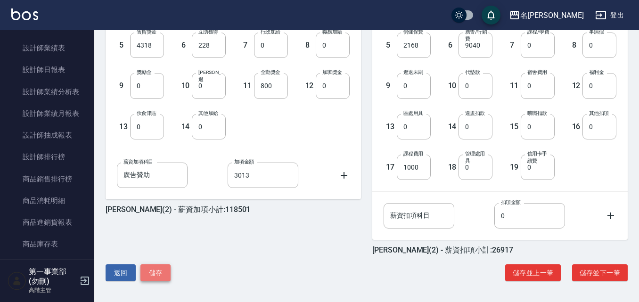
click at [152, 276] on button "儲存" at bounding box center [155, 272] width 30 height 17
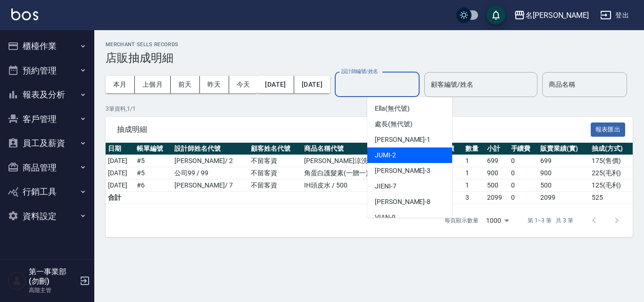
click at [405, 153] on div "JUMI -2" at bounding box center [409, 156] width 85 height 16
type input "JUMI-2"
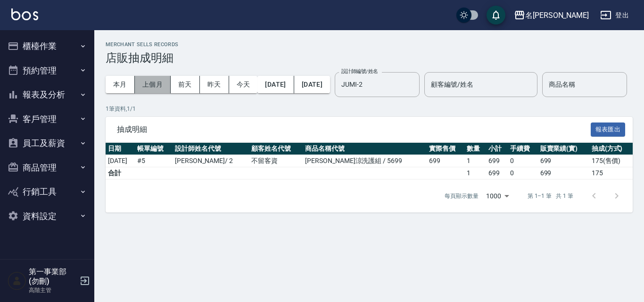
click at [160, 82] on button "上個月" at bounding box center [153, 84] width 36 height 17
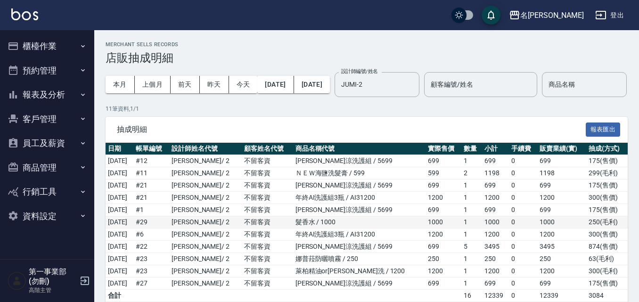
scroll to position [74, 0]
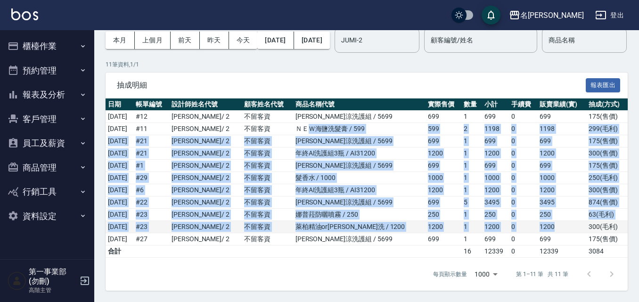
drag, startPoint x: 323, startPoint y: 132, endPoint x: 571, endPoint y: 224, distance: 264.7
click at [571, 224] on tbody "[DATE] # 12 [PERSON_NAME]/ 2 不留客資 水水沁涼洗護組 / 5699 699 1 699 0 699 175 ( 售價 ) [DA…" at bounding box center [367, 184] width 522 height 147
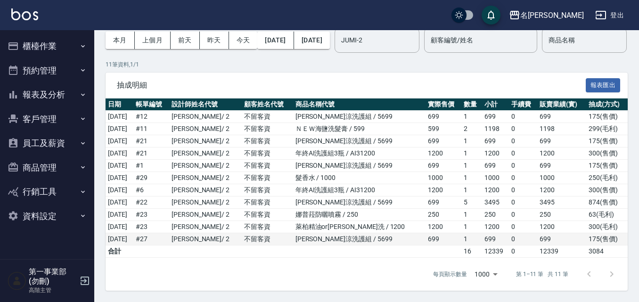
click at [610, 235] on td "175 ( 售價 )" at bounding box center [606, 239] width 41 height 12
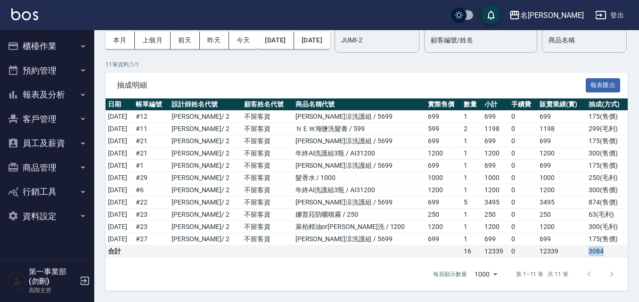
drag, startPoint x: 609, startPoint y: 254, endPoint x: 582, endPoint y: 256, distance: 27.5
click at [582, 256] on tr "合計 16 12339 0 12339 3084" at bounding box center [367, 252] width 522 height 12
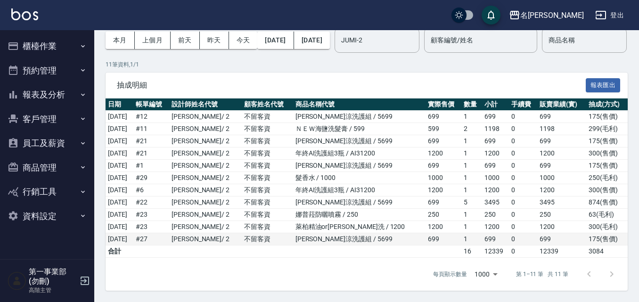
click at [344, 238] on td "[PERSON_NAME]涼洗護組 / 5699" at bounding box center [359, 239] width 132 height 12
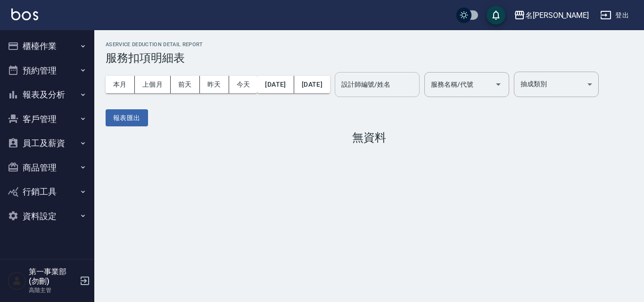
click at [395, 87] on div "設計師編號/姓名 設計師編號/姓名" at bounding box center [377, 84] width 85 height 25
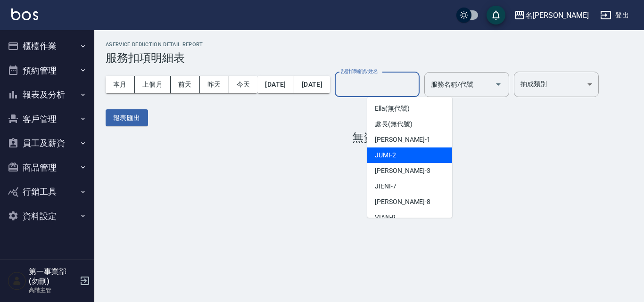
click at [404, 156] on div "JUMI -2" at bounding box center [409, 156] width 85 height 16
type input "JUMI-2"
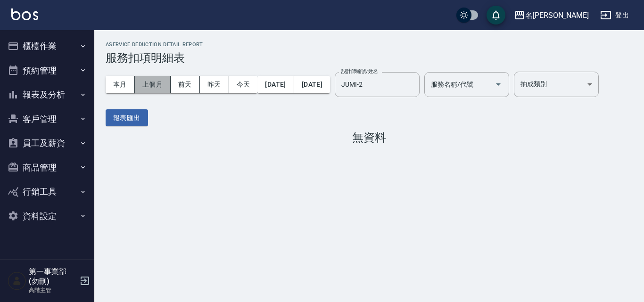
click at [159, 81] on button "上個月" at bounding box center [153, 84] width 36 height 17
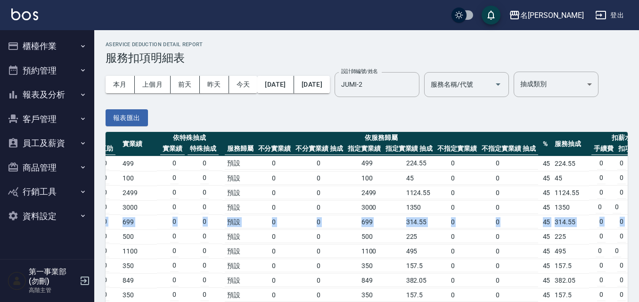
scroll to position [0, 348]
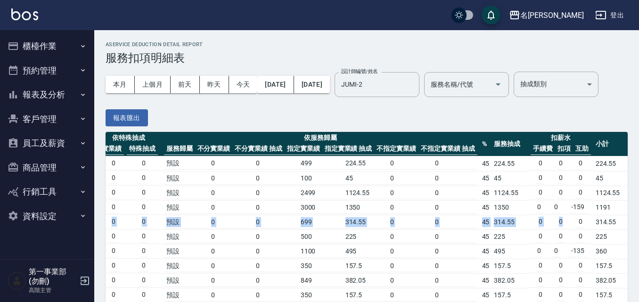
drag, startPoint x: 353, startPoint y: 257, endPoint x: 568, endPoint y: 248, distance: 215.6
click at [568, 230] on tr "2025/08/01 # 2 項目消費 精油 699 王培圻 699 0 0 0 699 0 0 預設 0 0 699 314.55 0 0 45 314.5…" at bounding box center [193, 222] width 872 height 15
click at [561, 215] on td "0 0 -159" at bounding box center [560, 207] width 65 height 15
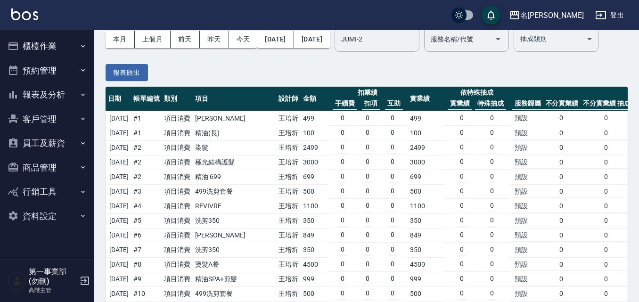
scroll to position [0, 0]
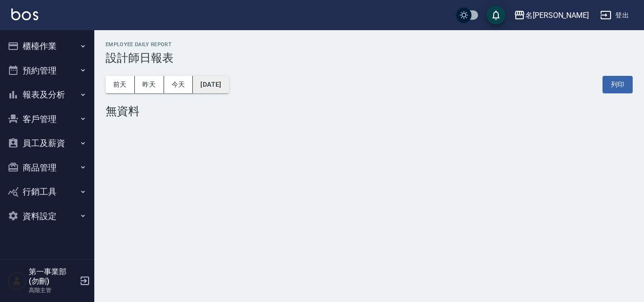
click at [228, 82] on button "[DATE]" at bounding box center [211, 84] width 36 height 17
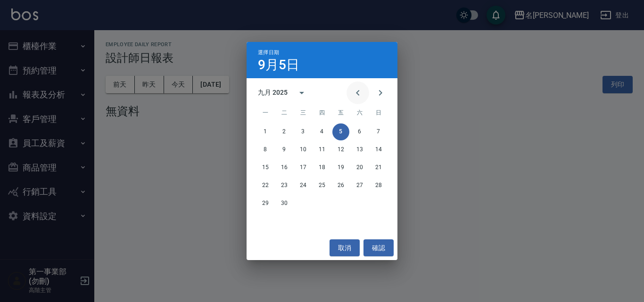
click at [352, 91] on icon "Previous month" at bounding box center [357, 92] width 11 height 11
click at [376, 207] on button "31" at bounding box center [378, 203] width 17 height 17
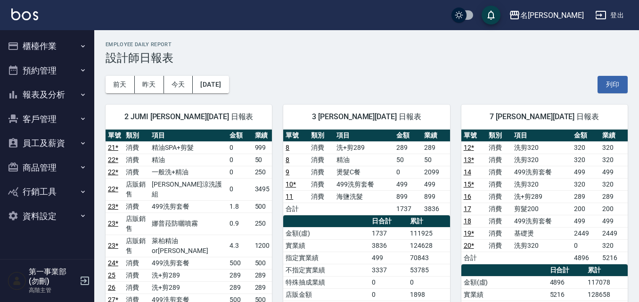
scroll to position [189, 0]
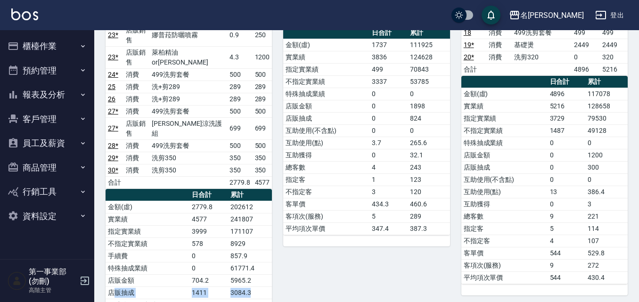
drag, startPoint x: 115, startPoint y: 253, endPoint x: 255, endPoint y: 255, distance: 140.0
click at [255, 287] on tr "店販抽成 1411 3084.3" at bounding box center [189, 293] width 166 height 12
click at [255, 287] on td "3084.3" at bounding box center [250, 293] width 44 height 12
drag, startPoint x: 255, startPoint y: 255, endPoint x: 230, endPoint y: 253, distance: 24.6
click at [230, 287] on td "3084.3" at bounding box center [250, 293] width 44 height 12
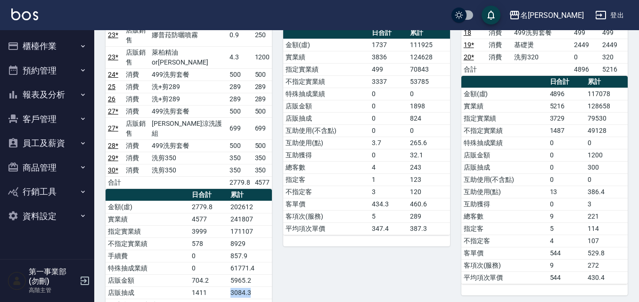
click at [230, 287] on td "3084.3" at bounding box center [250, 293] width 44 height 12
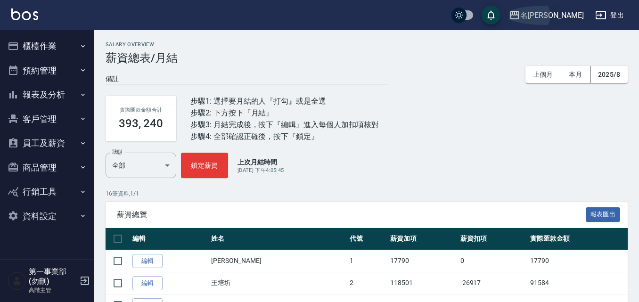
click at [569, 11] on div "名留霧峰" at bounding box center [552, 15] width 64 height 12
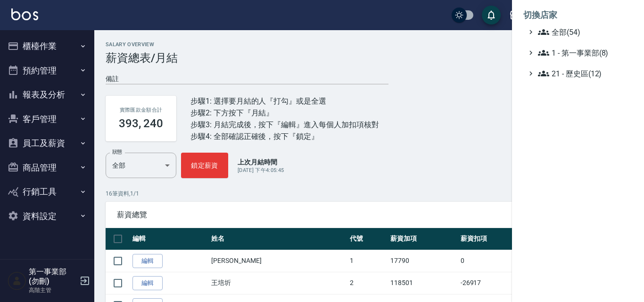
click at [570, 26] on li "切換店家" at bounding box center [577, 15] width 109 height 23
click at [571, 32] on span "全部(54)" at bounding box center [583, 31] width 91 height 11
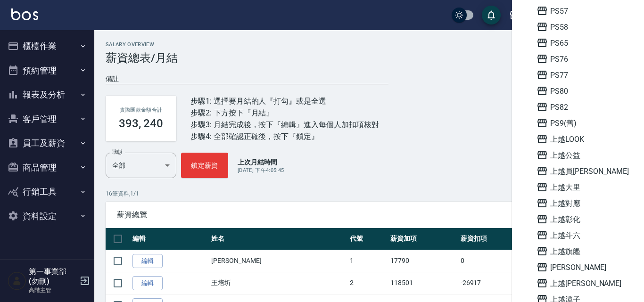
scroll to position [518, 0]
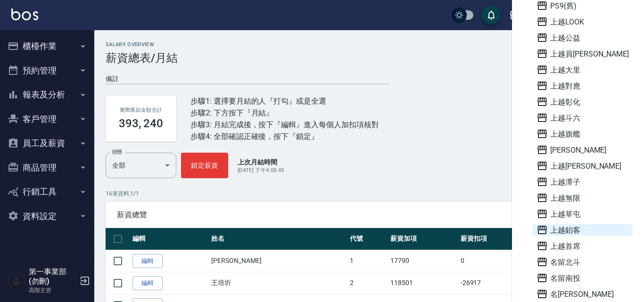
click at [578, 228] on span "上越鉑客" at bounding box center [582, 229] width 92 height 11
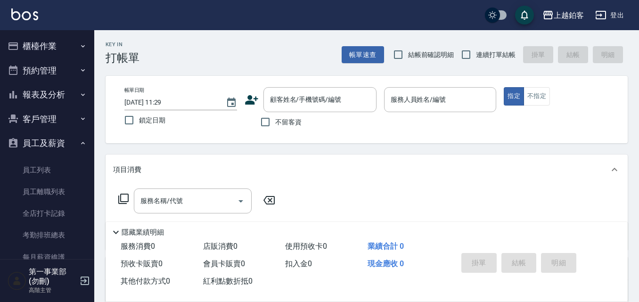
scroll to position [187, 0]
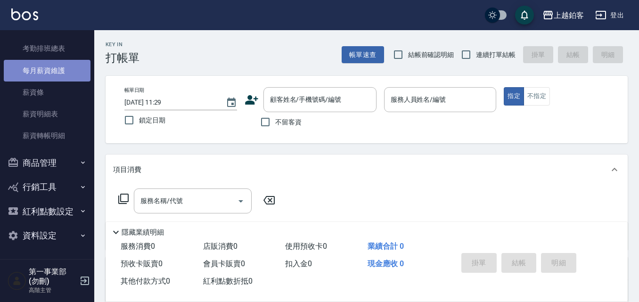
click at [57, 74] on link "每月薪資維護" at bounding box center [47, 71] width 87 height 22
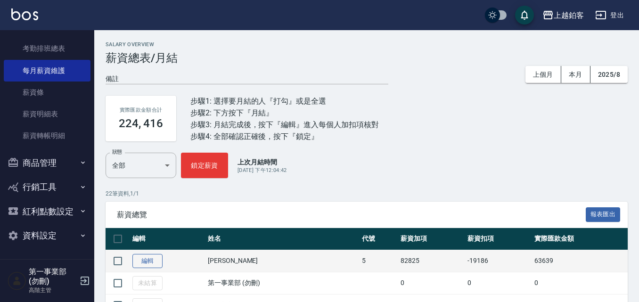
click at [148, 256] on link "編輯" at bounding box center [147, 261] width 30 height 15
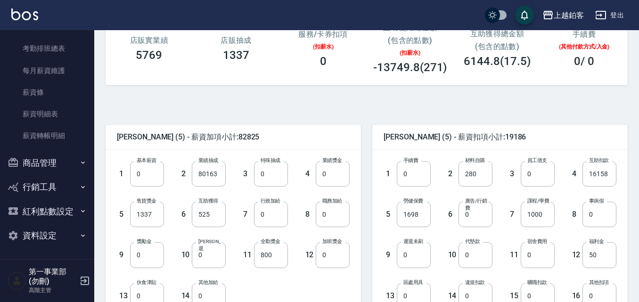
scroll to position [141, 0]
click at [157, 216] on input "1337" at bounding box center [147, 213] width 34 height 25
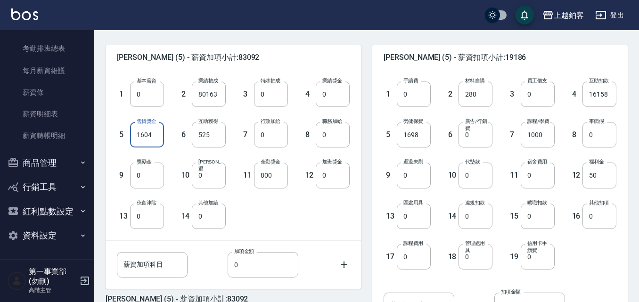
scroll to position [283, 0]
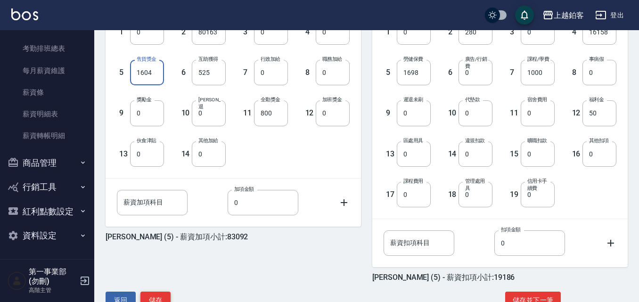
type input "1604"
click at [158, 292] on button "儲存" at bounding box center [155, 300] width 30 height 17
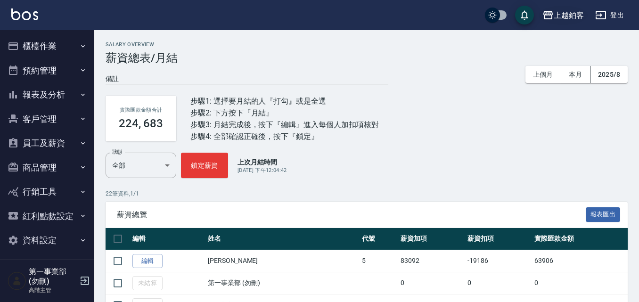
click at [576, 16] on div "上越鉑客" at bounding box center [569, 15] width 30 height 12
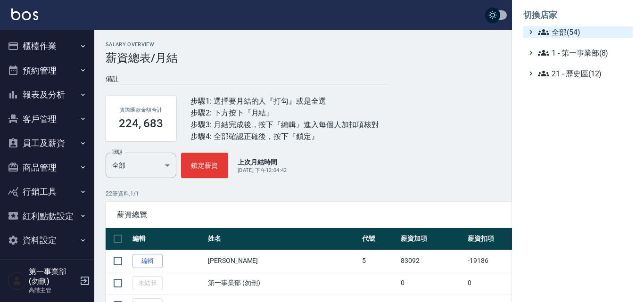
click at [582, 31] on span "全部(54)" at bounding box center [583, 31] width 91 height 11
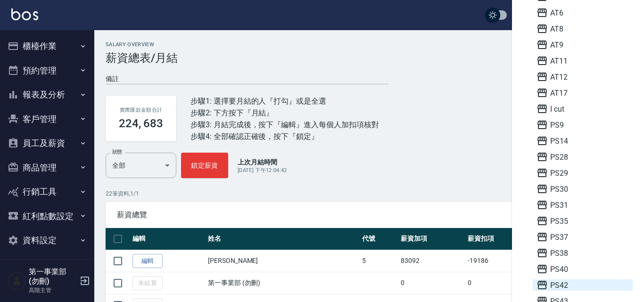
scroll to position [47, 0]
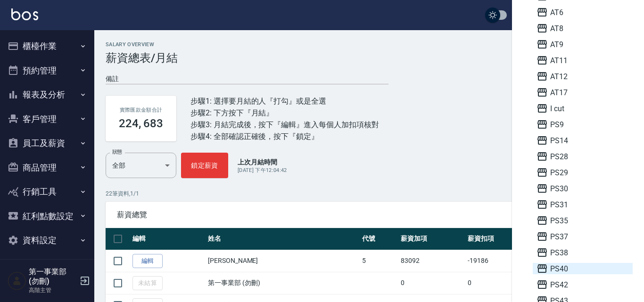
click at [560, 272] on span "PS40" at bounding box center [582, 268] width 92 height 11
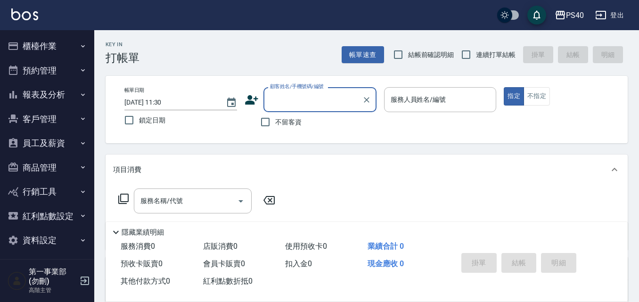
click at [66, 148] on button "員工及薪資" at bounding box center [47, 143] width 87 height 25
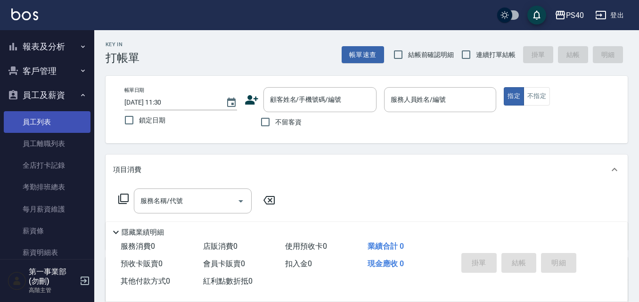
scroll to position [94, 0]
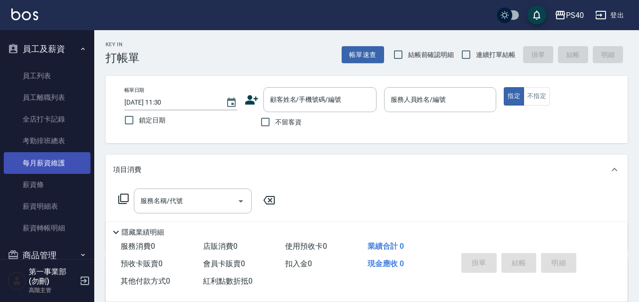
click at [41, 165] on link "每月薪資維護" at bounding box center [47, 163] width 87 height 22
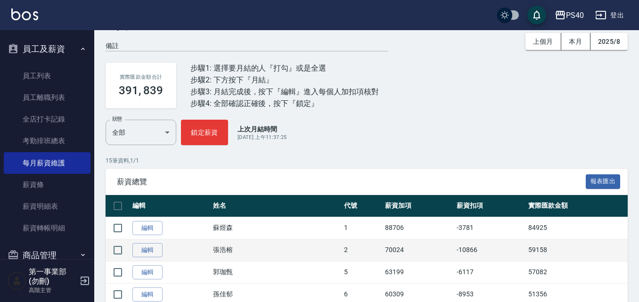
scroll to position [47, 0]
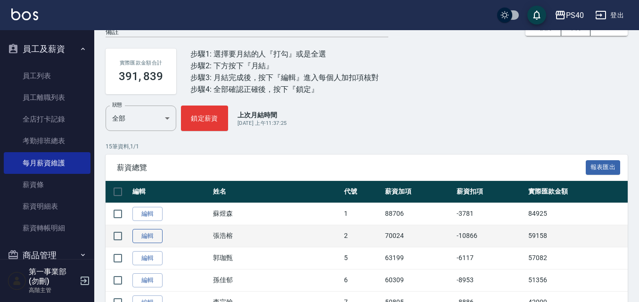
click at [152, 234] on link "編輯" at bounding box center [147, 236] width 30 height 15
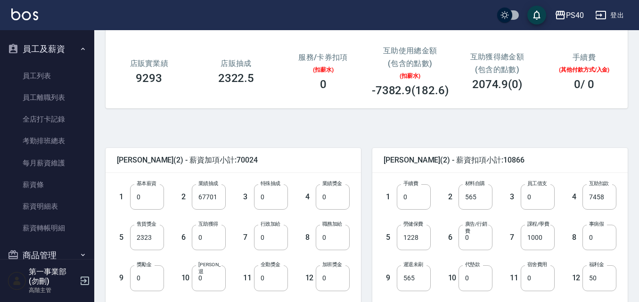
scroll to position [141, 0]
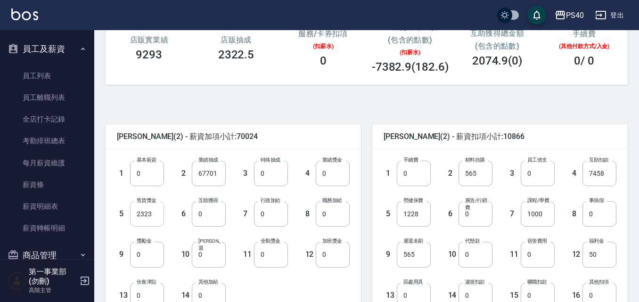
click at [140, 218] on input "2323" at bounding box center [147, 213] width 34 height 25
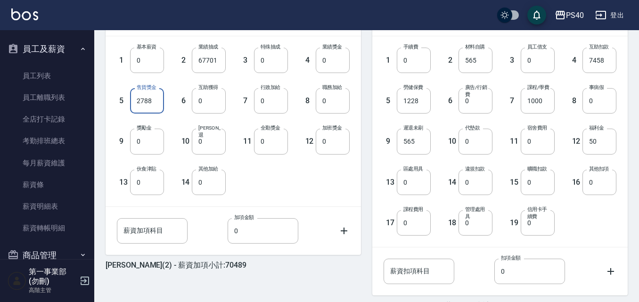
scroll to position [283, 0]
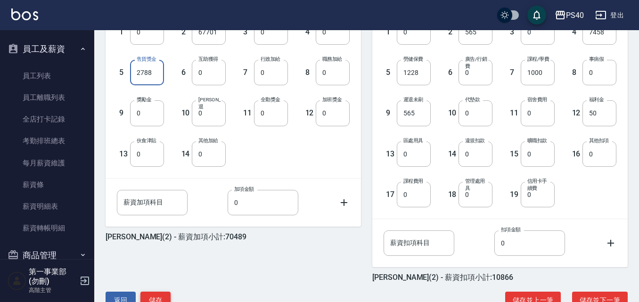
type input "2788"
click at [163, 294] on button "儲存" at bounding box center [155, 300] width 30 height 17
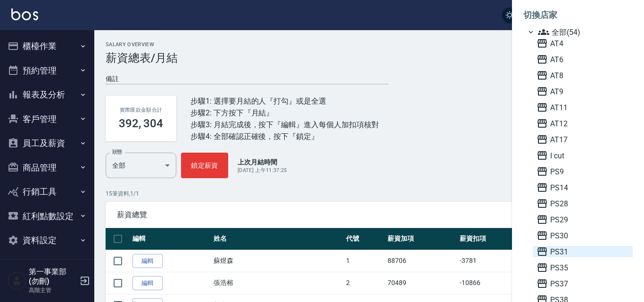
click at [566, 250] on span "PS31" at bounding box center [582, 251] width 92 height 11
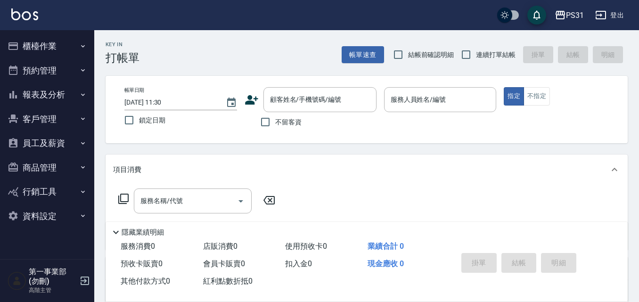
click at [80, 143] on icon "button" at bounding box center [83, 144] width 8 height 8
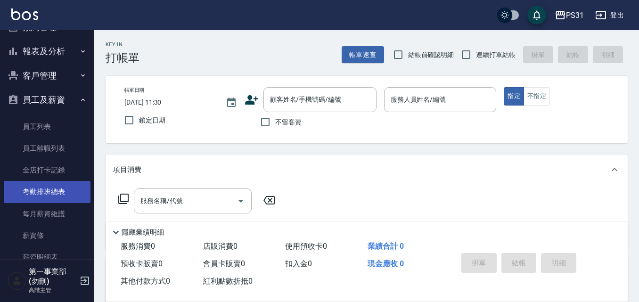
scroll to position [94, 0]
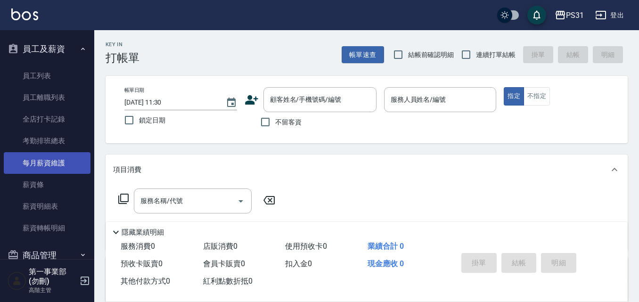
click at [45, 158] on link "每月薪資維護" at bounding box center [47, 163] width 87 height 22
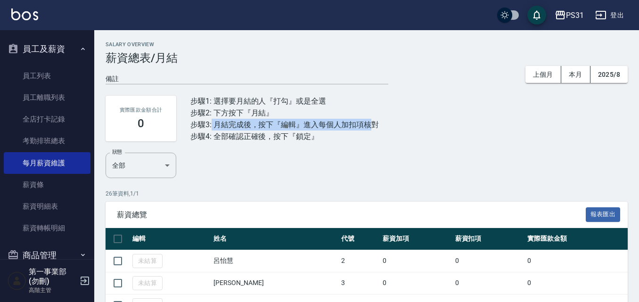
drag, startPoint x: 227, startPoint y: 119, endPoint x: 373, endPoint y: 125, distance: 145.8
click at [373, 125] on div "步驟3: 月結完成後，按下『編輯』進入每個人加扣項核對" at bounding box center [284, 125] width 189 height 12
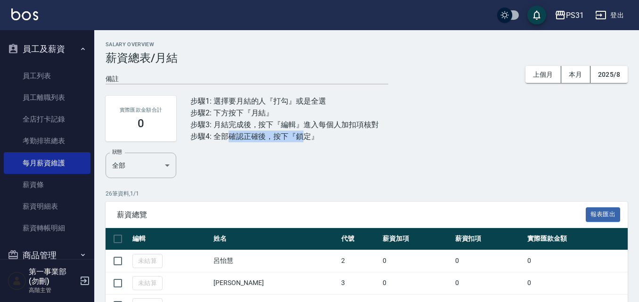
drag, startPoint x: 305, startPoint y: 136, endPoint x: 225, endPoint y: 138, distance: 79.7
click at [225, 138] on div "步驟4: 全部確認正確後，按下『鎖定』" at bounding box center [284, 137] width 189 height 12
drag, startPoint x: 223, startPoint y: 138, endPoint x: 304, endPoint y: 133, distance: 80.8
click at [304, 133] on div "步驟4: 全部確認正確後，按下『鎖定』" at bounding box center [284, 137] width 189 height 12
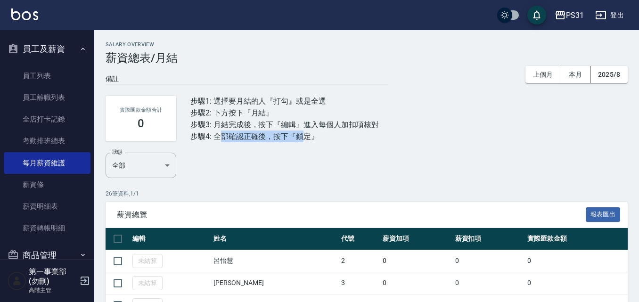
click at [304, 133] on div "步驟4: 全部確認正確後，按下『鎖定』" at bounding box center [284, 137] width 189 height 12
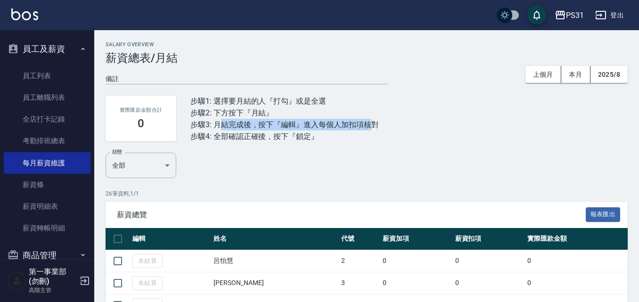
drag, startPoint x: 221, startPoint y: 129, endPoint x: 371, endPoint y: 124, distance: 150.0
click at [371, 124] on div "步驟3: 月結完成後，按下『編輯』進入每個人加扣項核對" at bounding box center [284, 125] width 189 height 12
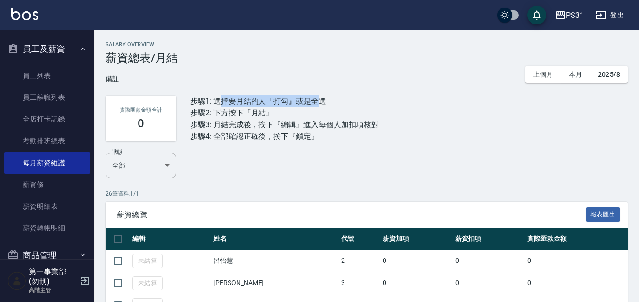
drag, startPoint x: 222, startPoint y: 102, endPoint x: 320, endPoint y: 100, distance: 98.1
click at [320, 100] on div "步驟1: 選擇要月結的人『打勾』或是全選" at bounding box center [284, 101] width 189 height 12
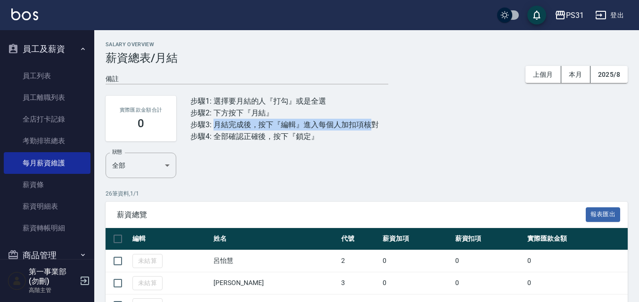
drag, startPoint x: 373, startPoint y: 123, endPoint x: 217, endPoint y: 129, distance: 156.1
click at [217, 129] on div "步驟3: 月結完成後，按下『編輯』進入每個人加扣項核對" at bounding box center [284, 125] width 189 height 12
click at [228, 126] on div "步驟3: 月結完成後，按下『編輯』進入每個人加扣項核對" at bounding box center [284, 125] width 189 height 12
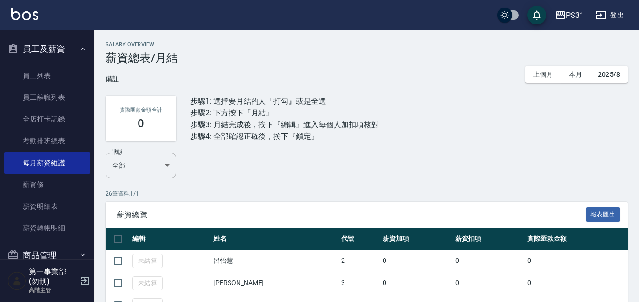
click at [304, 139] on div "步驟4: 全部確認正確後，按下『鎖定』" at bounding box center [284, 137] width 189 height 12
drag, startPoint x: 304, startPoint y: 137, endPoint x: 219, endPoint y: 140, distance: 84.5
click at [219, 140] on div "步驟4: 全部確認正確後，按下『鎖定』" at bounding box center [284, 137] width 189 height 12
click at [554, 75] on button "上個月" at bounding box center [544, 74] width 36 height 17
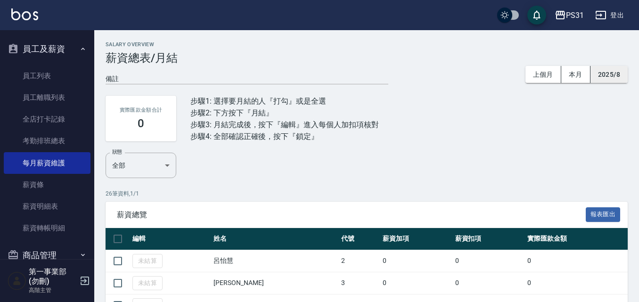
click at [609, 73] on button "2025/8" at bounding box center [609, 74] width 37 height 17
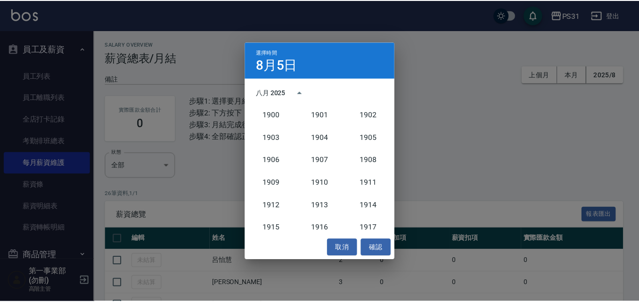
scroll to position [873, 0]
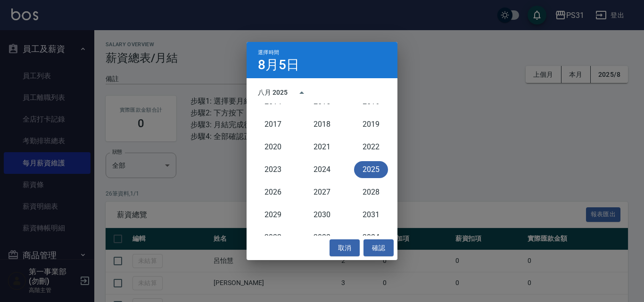
click at [365, 163] on button "2025" at bounding box center [371, 169] width 34 height 17
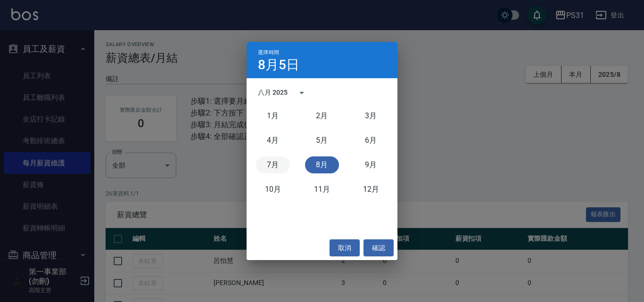
click at [274, 166] on button "7月" at bounding box center [273, 164] width 34 height 17
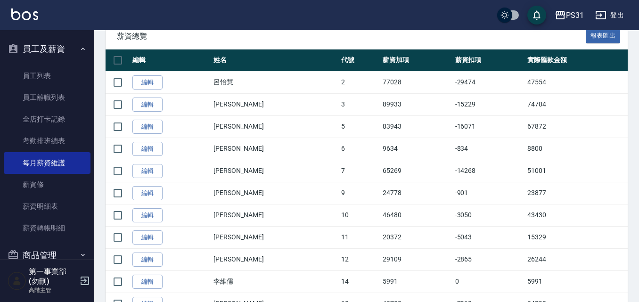
scroll to position [177, 0]
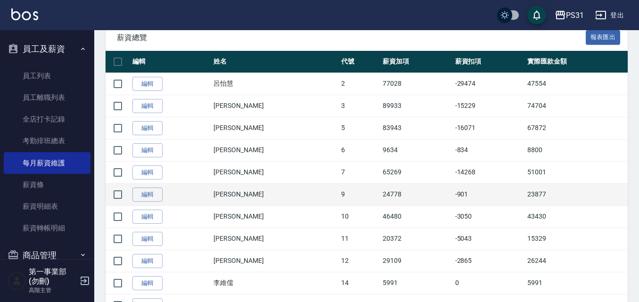
click at [271, 190] on td "[PERSON_NAME]" at bounding box center [275, 194] width 128 height 22
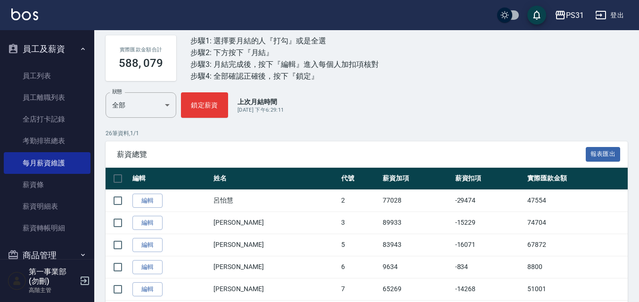
scroll to position [0, 0]
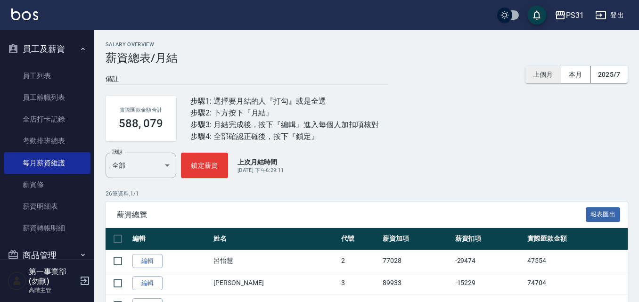
click at [538, 71] on button "上個月" at bounding box center [544, 74] width 36 height 17
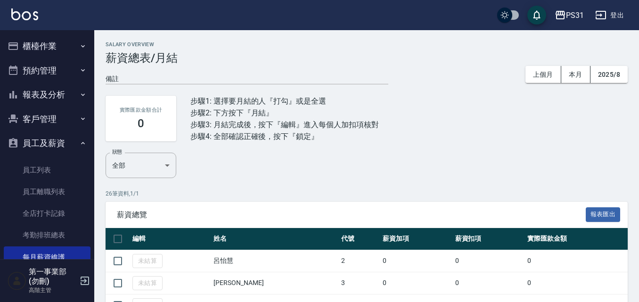
click at [68, 54] on button "櫃檯作業" at bounding box center [47, 46] width 87 height 25
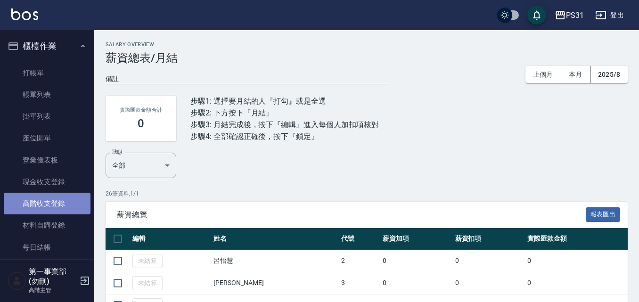
click at [57, 213] on link "高階收支登錄" at bounding box center [47, 204] width 87 height 22
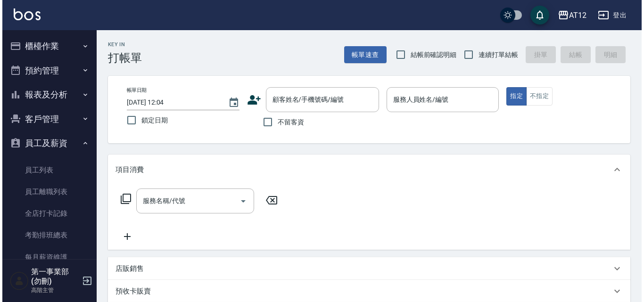
scroll to position [162, 0]
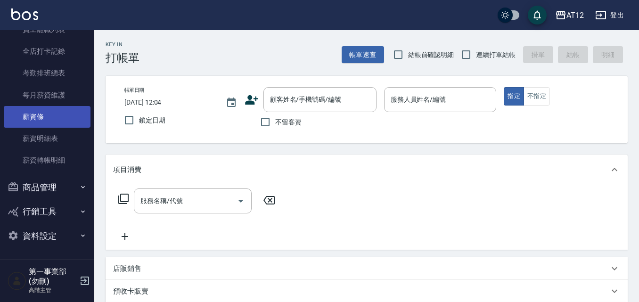
click at [44, 118] on link "薪資條" at bounding box center [47, 117] width 87 height 22
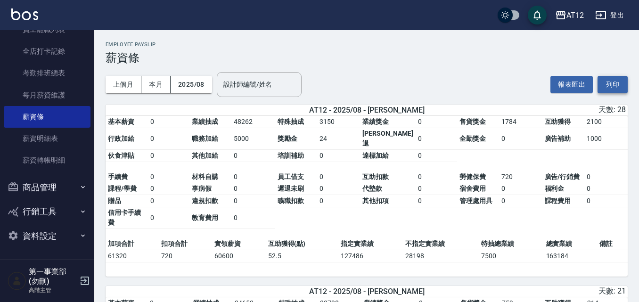
click at [619, 87] on button "列印" at bounding box center [613, 84] width 30 height 17
click at [571, 15] on div "AT12" at bounding box center [575, 15] width 17 height 12
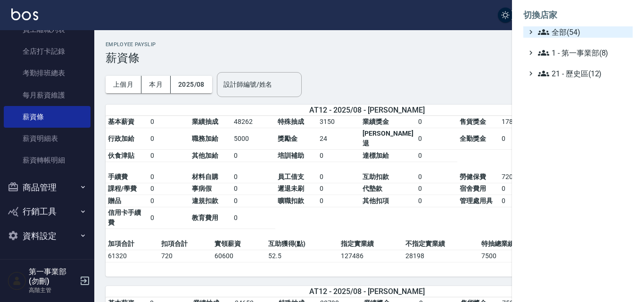
click at [567, 30] on span "全部(54)" at bounding box center [583, 31] width 91 height 11
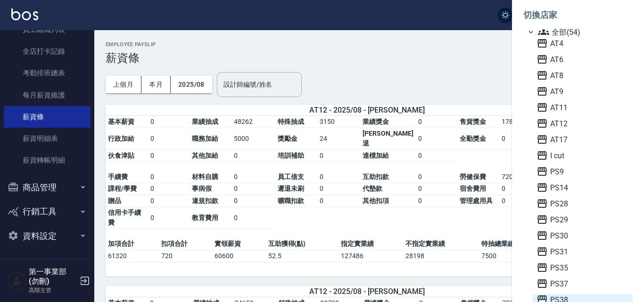
click at [555, 296] on span "PS38" at bounding box center [582, 299] width 92 height 11
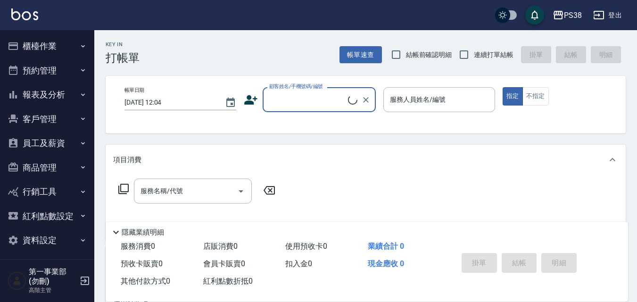
click at [60, 145] on button "員工及薪資" at bounding box center [47, 143] width 87 height 25
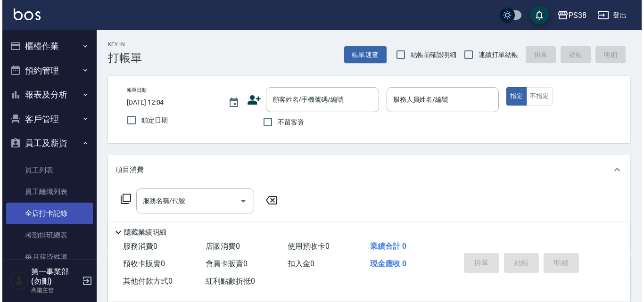
scroll to position [94, 0]
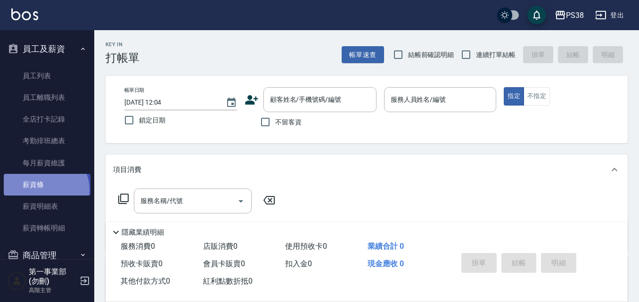
click at [45, 190] on link "薪資條" at bounding box center [47, 185] width 87 height 22
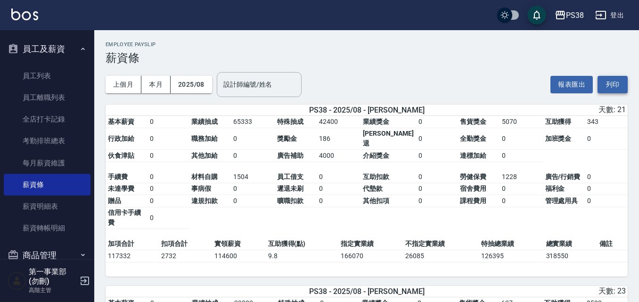
click at [609, 85] on button "列印" at bounding box center [613, 84] width 30 height 17
click at [564, 10] on icon "button" at bounding box center [560, 14] width 11 height 11
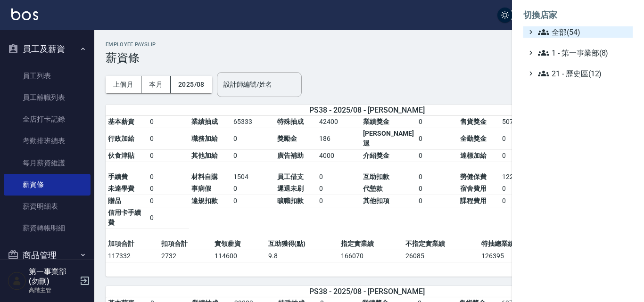
click at [556, 28] on span "全部(54)" at bounding box center [583, 31] width 91 height 11
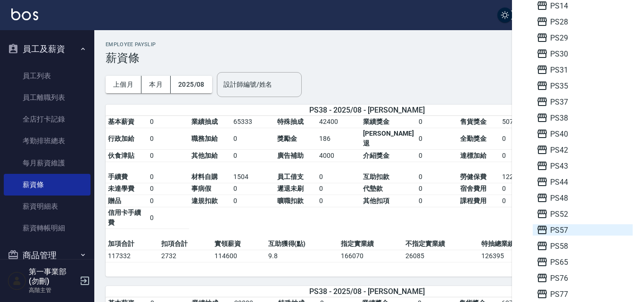
scroll to position [236, 0]
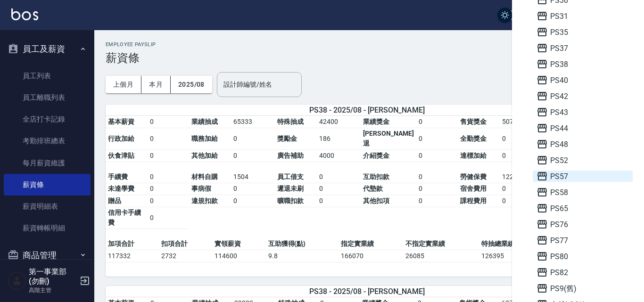
click at [572, 173] on span "PS57" at bounding box center [582, 176] width 92 height 11
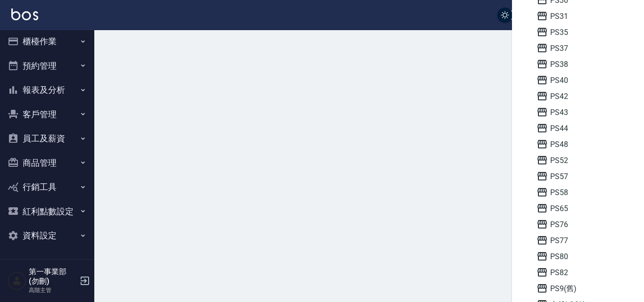
scroll to position [5, 0]
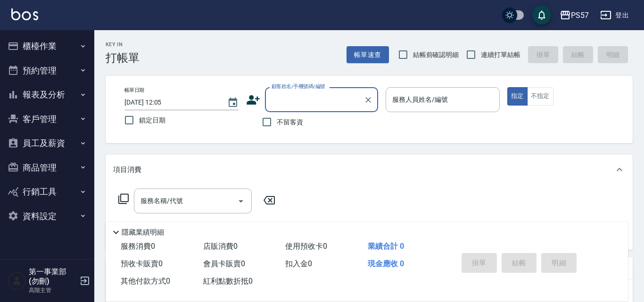
click at [66, 146] on button "員工及薪資" at bounding box center [47, 143] width 87 height 25
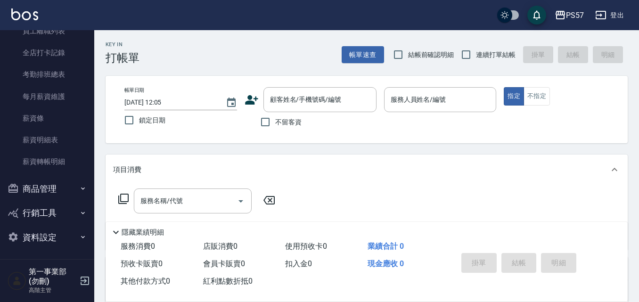
scroll to position [162, 0]
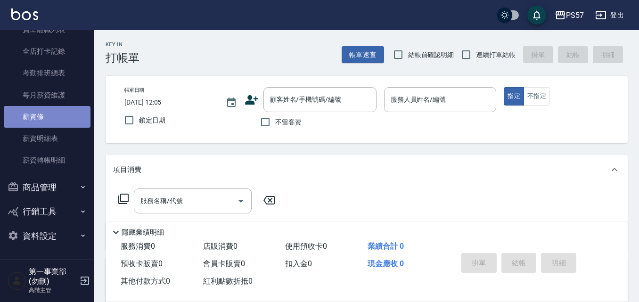
click at [52, 127] on link "薪資條" at bounding box center [47, 117] width 87 height 22
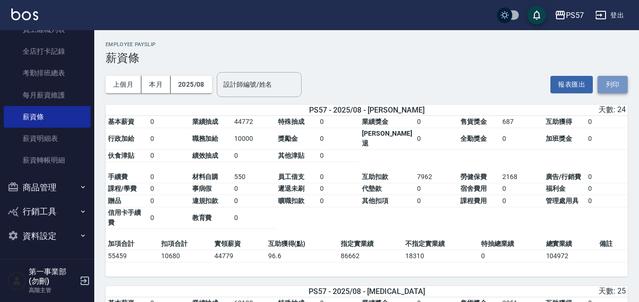
click at [613, 88] on button "列印" at bounding box center [613, 84] width 30 height 17
click at [473, 57] on h3 "薪資條" at bounding box center [367, 57] width 522 height 13
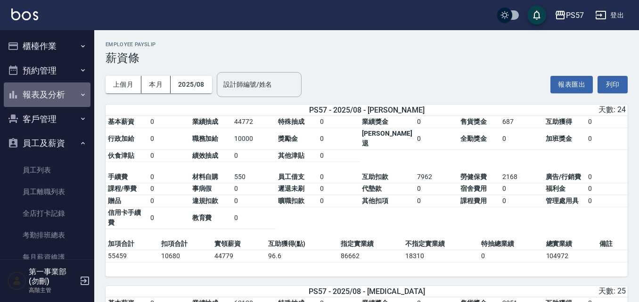
click at [66, 100] on button "報表及分析" at bounding box center [47, 94] width 87 height 25
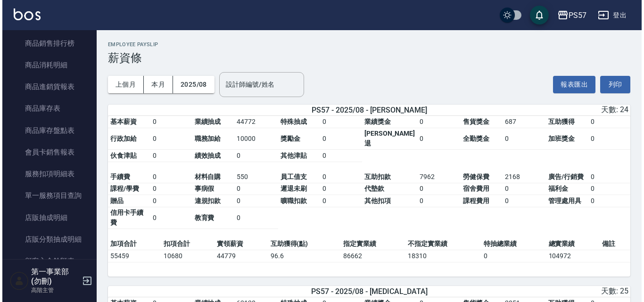
scroll to position [518, 0]
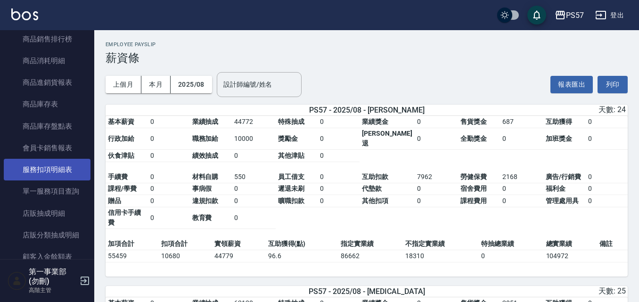
click at [64, 170] on link "服務扣項明細表" at bounding box center [47, 170] width 87 height 22
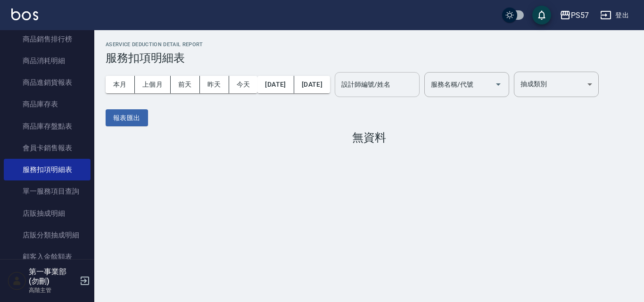
click at [381, 83] on div "設計師編號/姓名 設計師編號/姓名" at bounding box center [377, 84] width 85 height 25
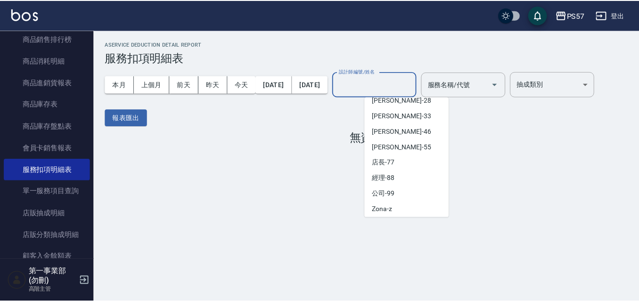
scroll to position [136, 0]
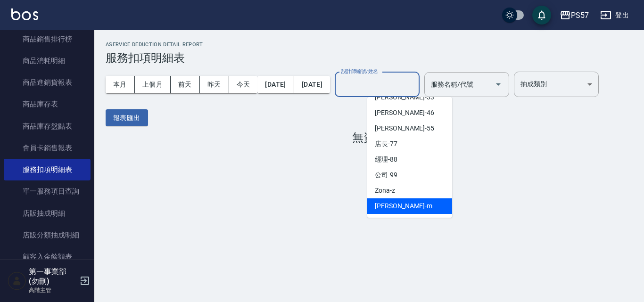
click at [411, 205] on div "[PERSON_NAME]-m" at bounding box center [409, 206] width 85 height 16
type input "[PERSON_NAME]-m"
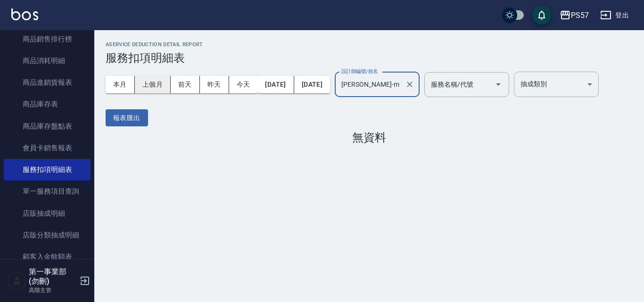
click at [160, 85] on button "上個月" at bounding box center [153, 84] width 36 height 17
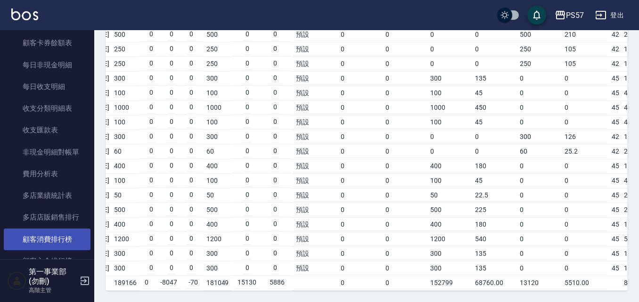
scroll to position [990, 0]
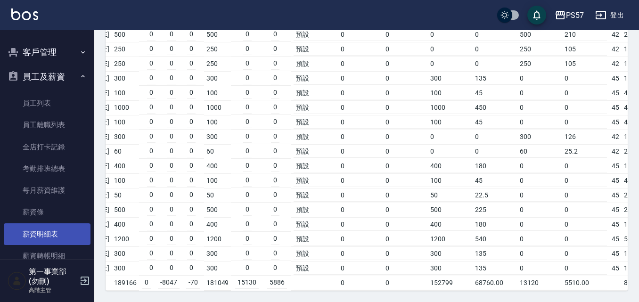
click at [61, 231] on link "薪資明細表" at bounding box center [47, 234] width 87 height 22
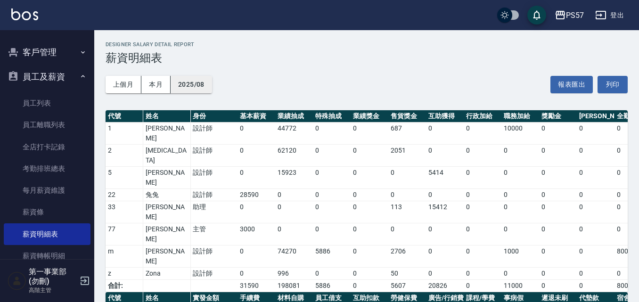
click at [210, 88] on button "2025/08" at bounding box center [191, 84] width 41 height 17
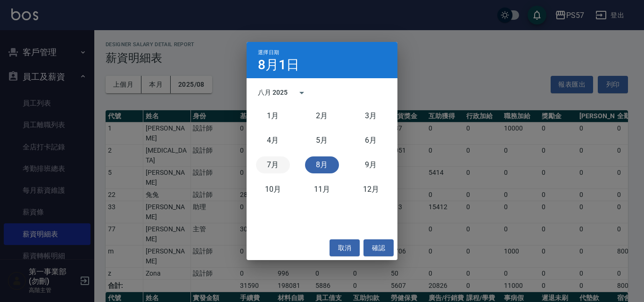
click at [282, 162] on button "7月" at bounding box center [273, 164] width 34 height 17
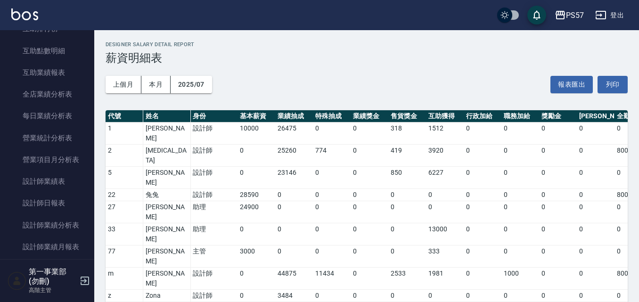
scroll to position [236, 0]
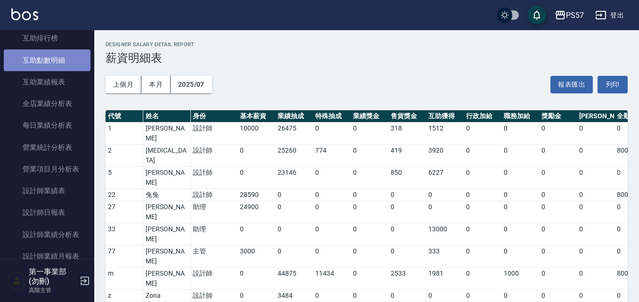
click at [48, 68] on link "互助點數明細" at bounding box center [47, 60] width 87 height 22
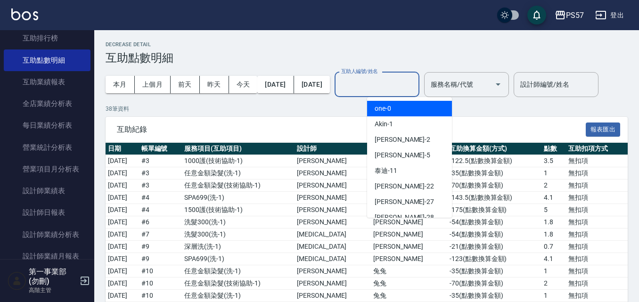
click at [402, 83] on div "互助人編號/姓名 互助人編號/姓名" at bounding box center [377, 84] width 85 height 25
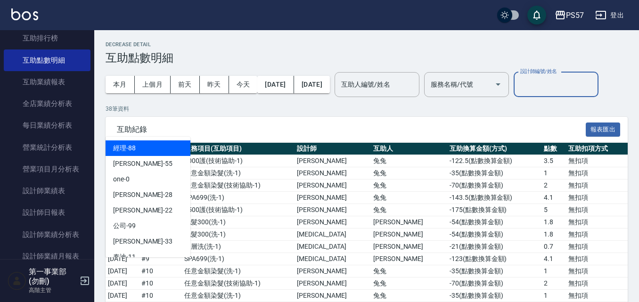
click at [518, 93] on input "設計師編號/姓名" at bounding box center [556, 84] width 76 height 16
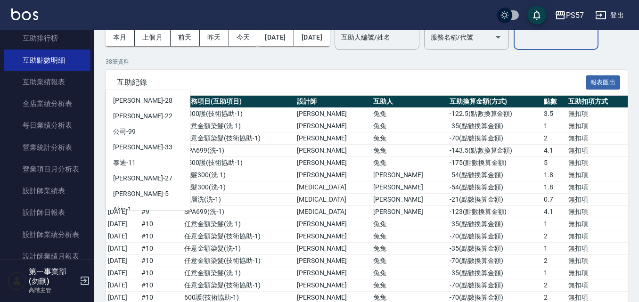
scroll to position [136, 0]
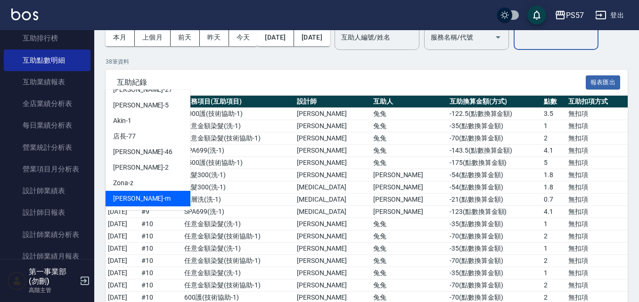
click at [135, 197] on div "劉宛諭 -m" at bounding box center [148, 199] width 85 height 16
type input "劉宛諭-m"
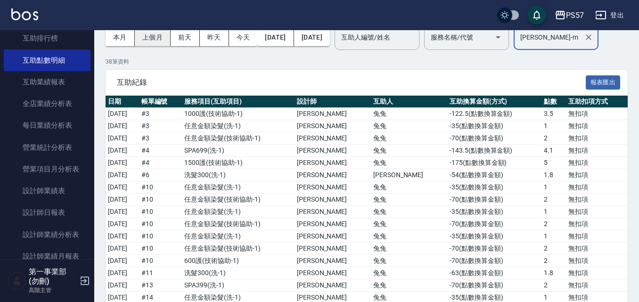
click at [152, 40] on button "上個月" at bounding box center [153, 37] width 36 height 17
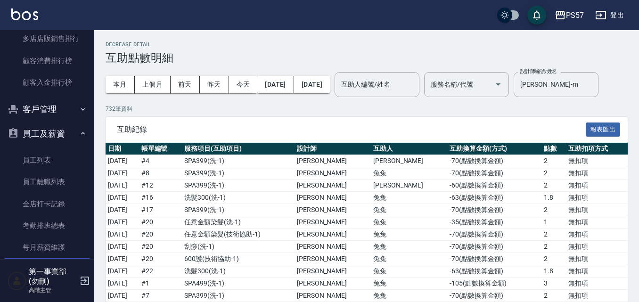
scroll to position [990, 0]
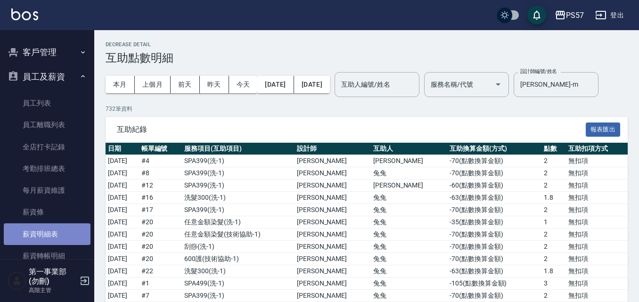
click at [70, 232] on link "薪資明細表" at bounding box center [47, 234] width 87 height 22
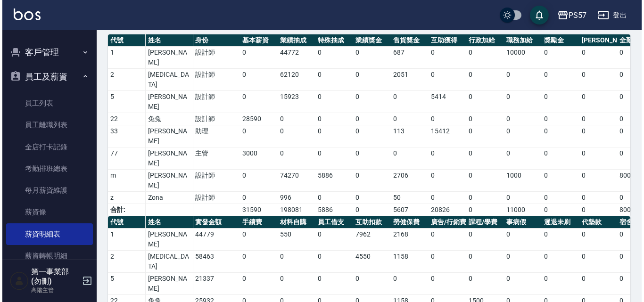
scroll to position [79, 0]
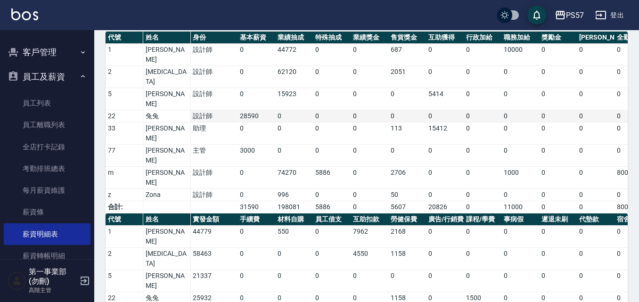
drag, startPoint x: 470, startPoint y: 113, endPoint x: 507, endPoint y: 86, distance: 45.4
click at [470, 145] on td "0" at bounding box center [483, 156] width 38 height 22
click at [553, 18] on button "PS57" at bounding box center [569, 15] width 37 height 19
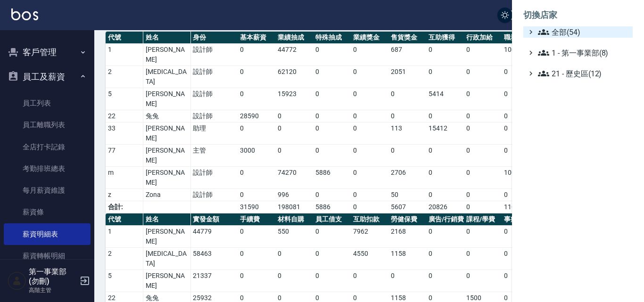
click at [556, 32] on span "全部(54)" at bounding box center [583, 31] width 91 height 11
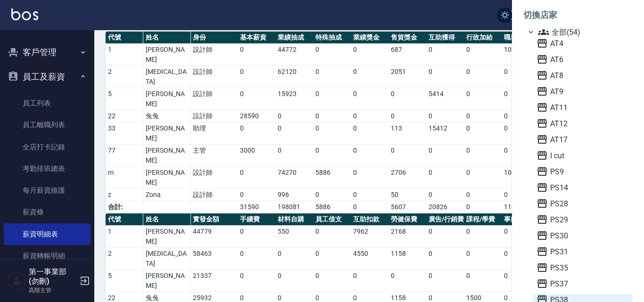
click at [568, 295] on span "PS38" at bounding box center [582, 299] width 92 height 11
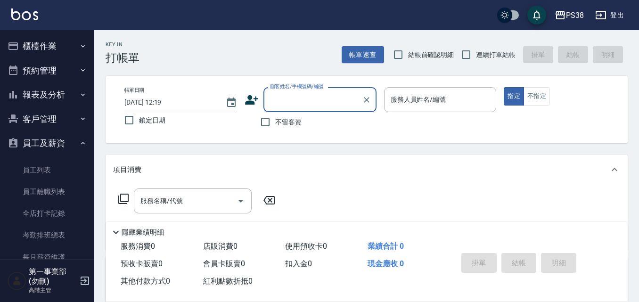
scroll to position [141, 0]
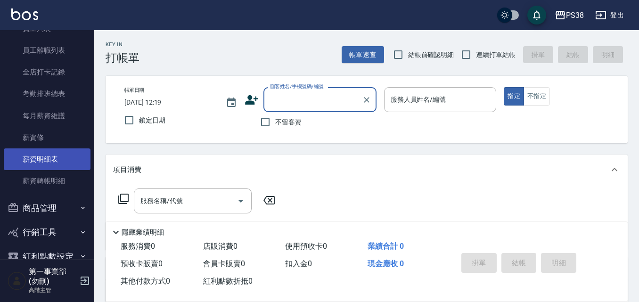
click at [61, 149] on link "薪資明細表" at bounding box center [47, 159] width 87 height 22
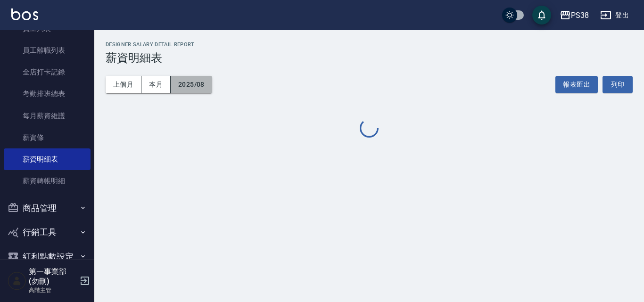
click at [205, 78] on button "2025/08" at bounding box center [191, 84] width 41 height 17
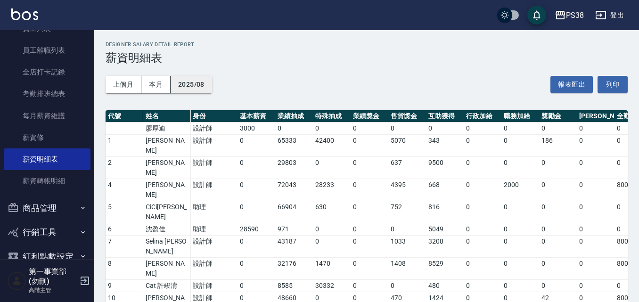
click at [194, 84] on button "2025/08" at bounding box center [191, 84] width 41 height 17
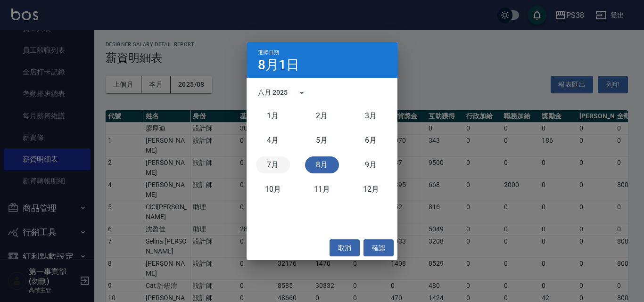
click at [285, 165] on button "7月" at bounding box center [273, 164] width 34 height 17
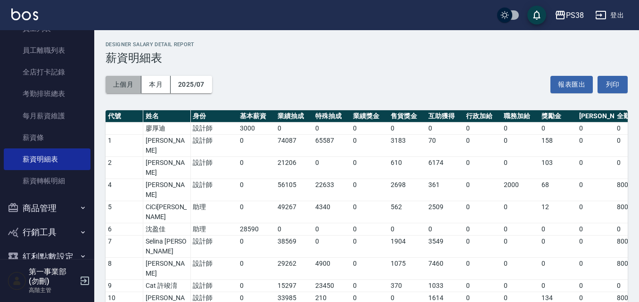
click at [117, 83] on button "上個月" at bounding box center [124, 84] width 36 height 17
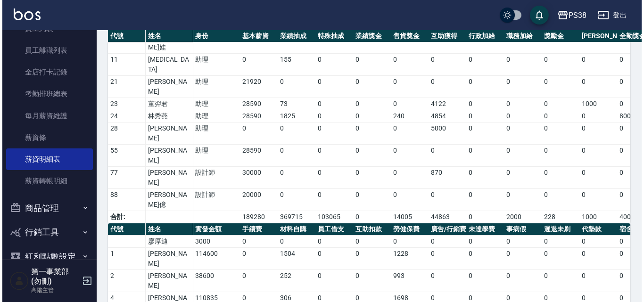
scroll to position [312, 0]
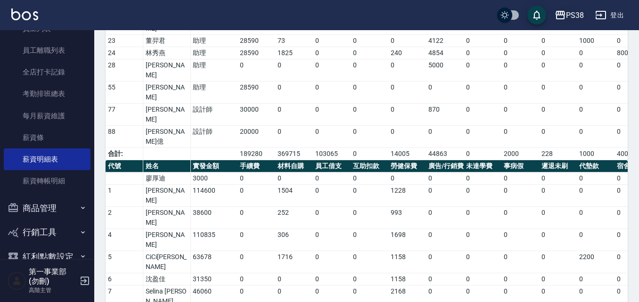
click at [580, 17] on div "PS38" at bounding box center [575, 15] width 18 height 12
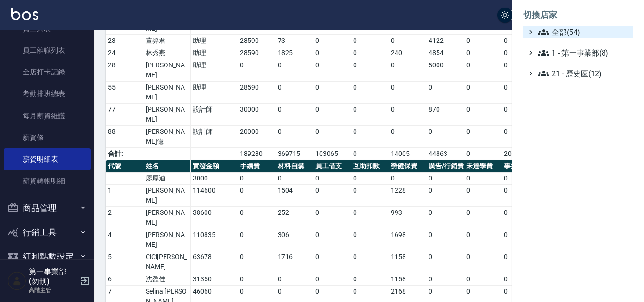
click at [577, 30] on span "全部(54)" at bounding box center [583, 31] width 91 height 11
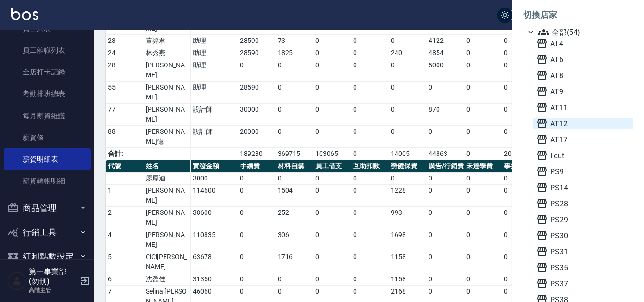
click at [571, 125] on span "AT12" at bounding box center [582, 123] width 92 height 11
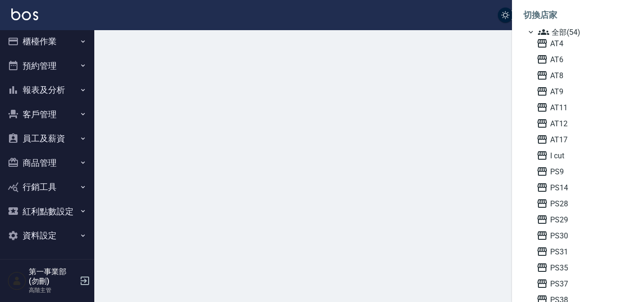
scroll to position [5, 0]
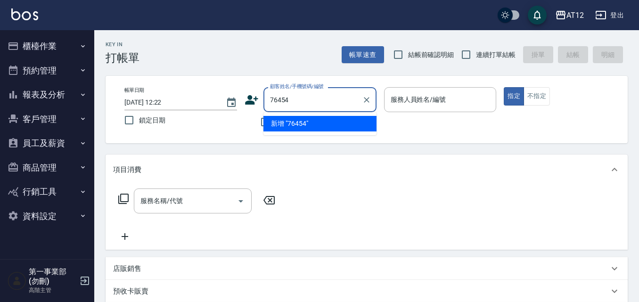
type input "76454"
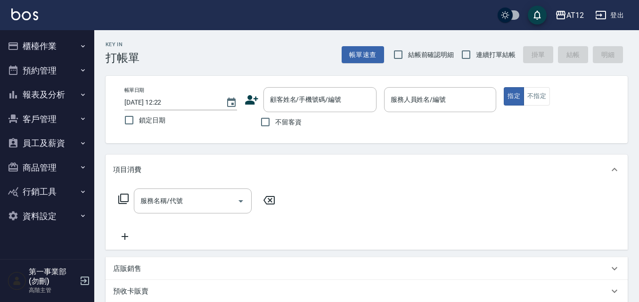
click at [73, 142] on button "員工及薪資" at bounding box center [47, 143] width 87 height 25
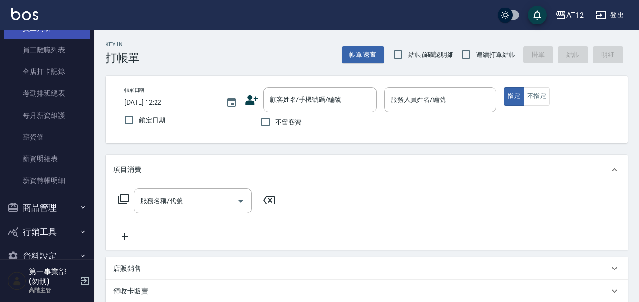
scroll to position [162, 0]
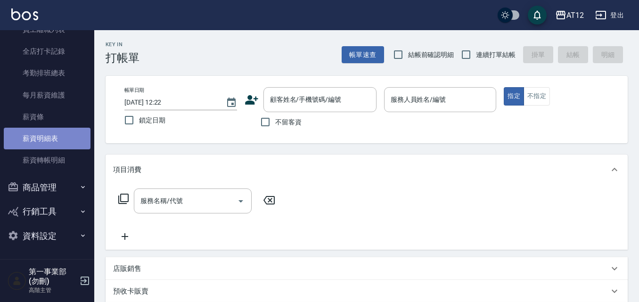
click at [52, 144] on link "薪資明細表" at bounding box center [47, 139] width 87 height 22
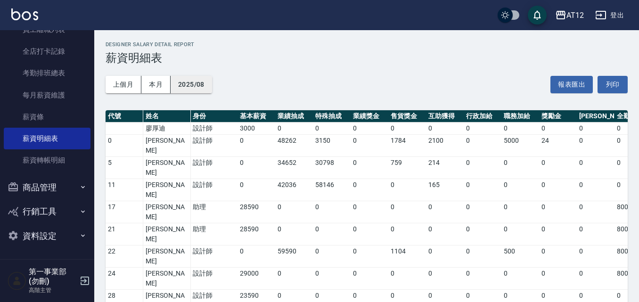
click at [201, 87] on button "2025/08" at bounding box center [191, 84] width 41 height 17
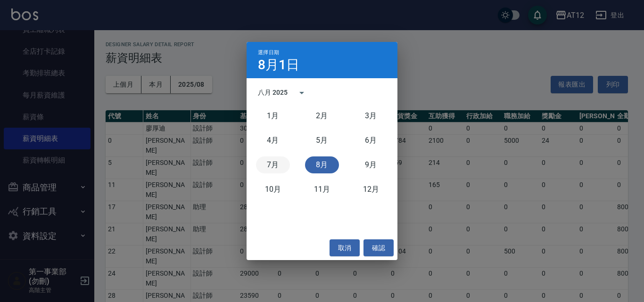
click at [283, 168] on button "7月" at bounding box center [273, 164] width 34 height 17
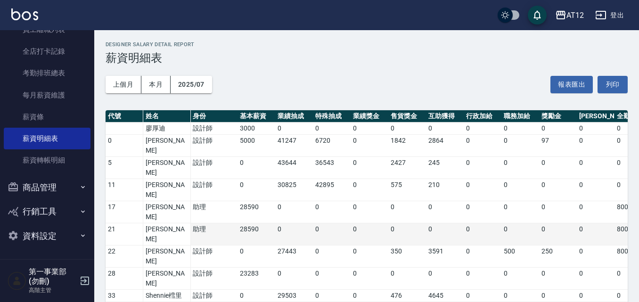
click at [490, 223] on td "0" at bounding box center [483, 234] width 38 height 22
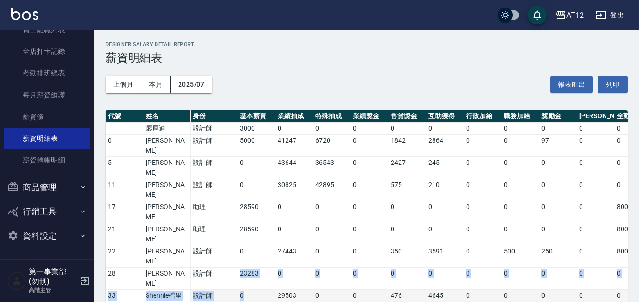
drag, startPoint x: 226, startPoint y: 210, endPoint x: 263, endPoint y: 221, distance: 38.7
click at [263, 221] on tbody "[PERSON_NAME] 設計師 3000 0 0 0 0 0 0 0 0 0 0 0 0 0 0 0 3000 0 0 0 0 0 [PERSON_NAM…" at bounding box center [568, 236] width 924 height 226
click at [263, 290] on td "0" at bounding box center [257, 296] width 38 height 12
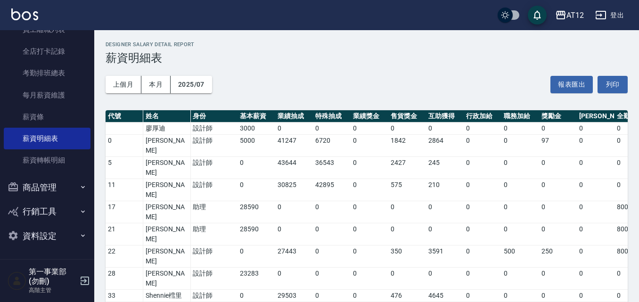
drag, startPoint x: 261, startPoint y: 238, endPoint x: 235, endPoint y: 236, distance: 26.0
click at [235, 302] on tr "37 一中小編 助理 3000 0 0 0 0 0 0 0 0 0 0 0 0 0 0 0 3000 0 0 0 0" at bounding box center [568, 308] width 924 height 12
drag, startPoint x: 242, startPoint y: 252, endPoint x: 258, endPoint y: 252, distance: 16.0
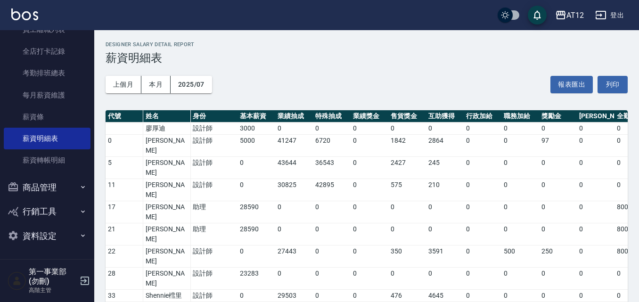
drag, startPoint x: 260, startPoint y: 262, endPoint x: 240, endPoint y: 266, distance: 20.2
click at [574, 22] on button "AT12" at bounding box center [569, 15] width 36 height 19
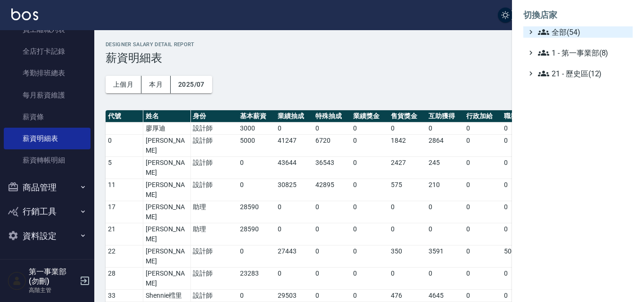
click at [570, 33] on span "全部(54)" at bounding box center [583, 31] width 91 height 11
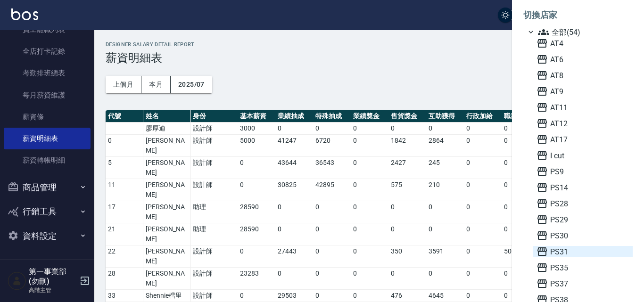
click at [568, 253] on span "PS31" at bounding box center [582, 251] width 92 height 11
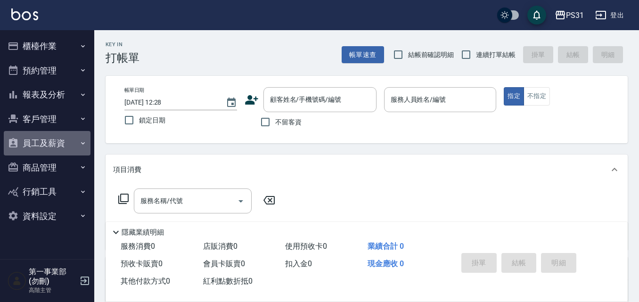
click at [70, 141] on button "員工及薪資" at bounding box center [47, 143] width 87 height 25
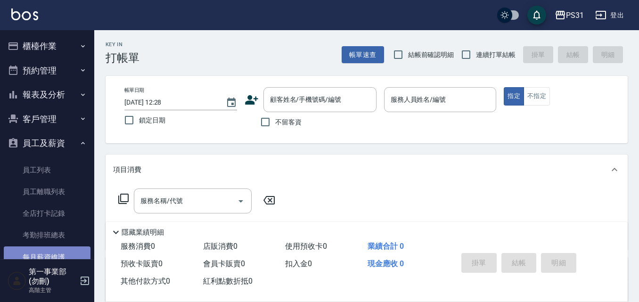
click at [67, 251] on link "每月薪資維護" at bounding box center [47, 258] width 87 height 22
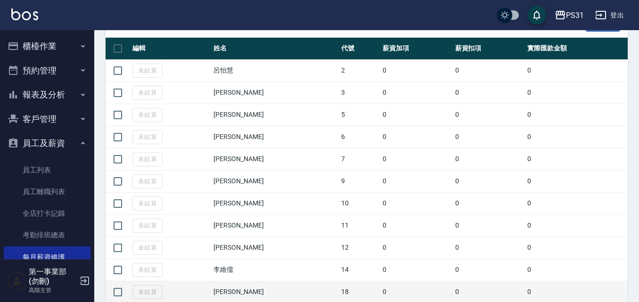
scroll to position [189, 0]
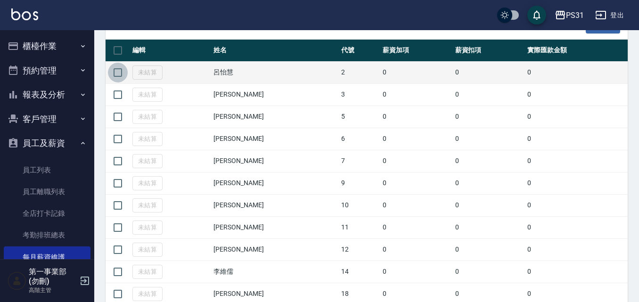
click at [115, 75] on input "checkbox" at bounding box center [118, 73] width 20 height 20
checkbox input "true"
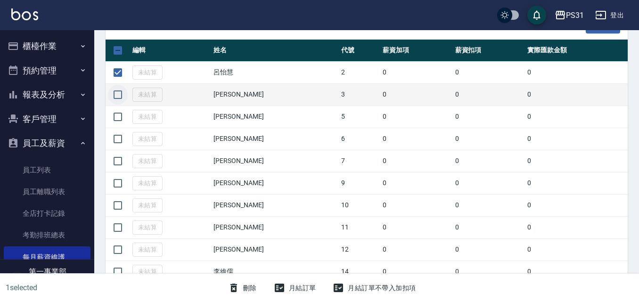
click at [119, 95] on input "checkbox" at bounding box center [118, 95] width 20 height 20
checkbox input "true"
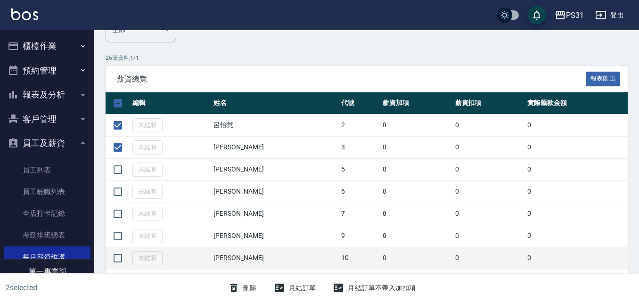
scroll to position [0, 0]
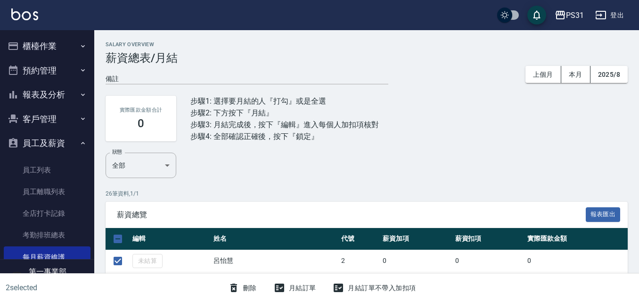
click at [372, 159] on div "狀態 全部 ALL 狀態" at bounding box center [367, 165] width 522 height 25
drag, startPoint x: 515, startPoint y: 136, endPoint x: 525, endPoint y: 128, distance: 12.4
click at [515, 136] on div "實際匯款金額合計 0 步驟1: 選擇要月結的人『打勾』或是全選 步驟2: 下方按下『月結』 步驟3: 月結完成後，按下『編輯』進入每個人加扣項核對 步驟4: …" at bounding box center [367, 118] width 522 height 68
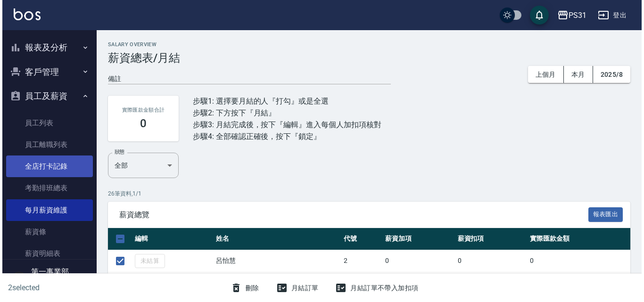
scroll to position [94, 0]
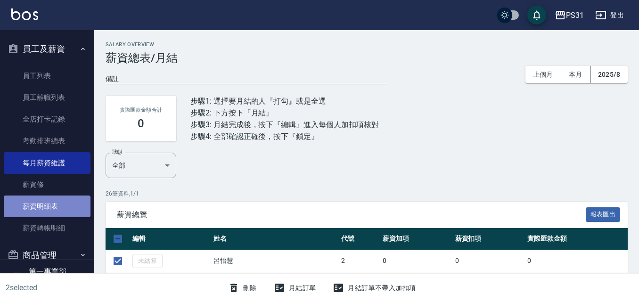
click at [47, 210] on link "薪資明細表" at bounding box center [47, 207] width 87 height 22
